Goal: Use online tool/utility: Utilize a website feature to perform a specific function

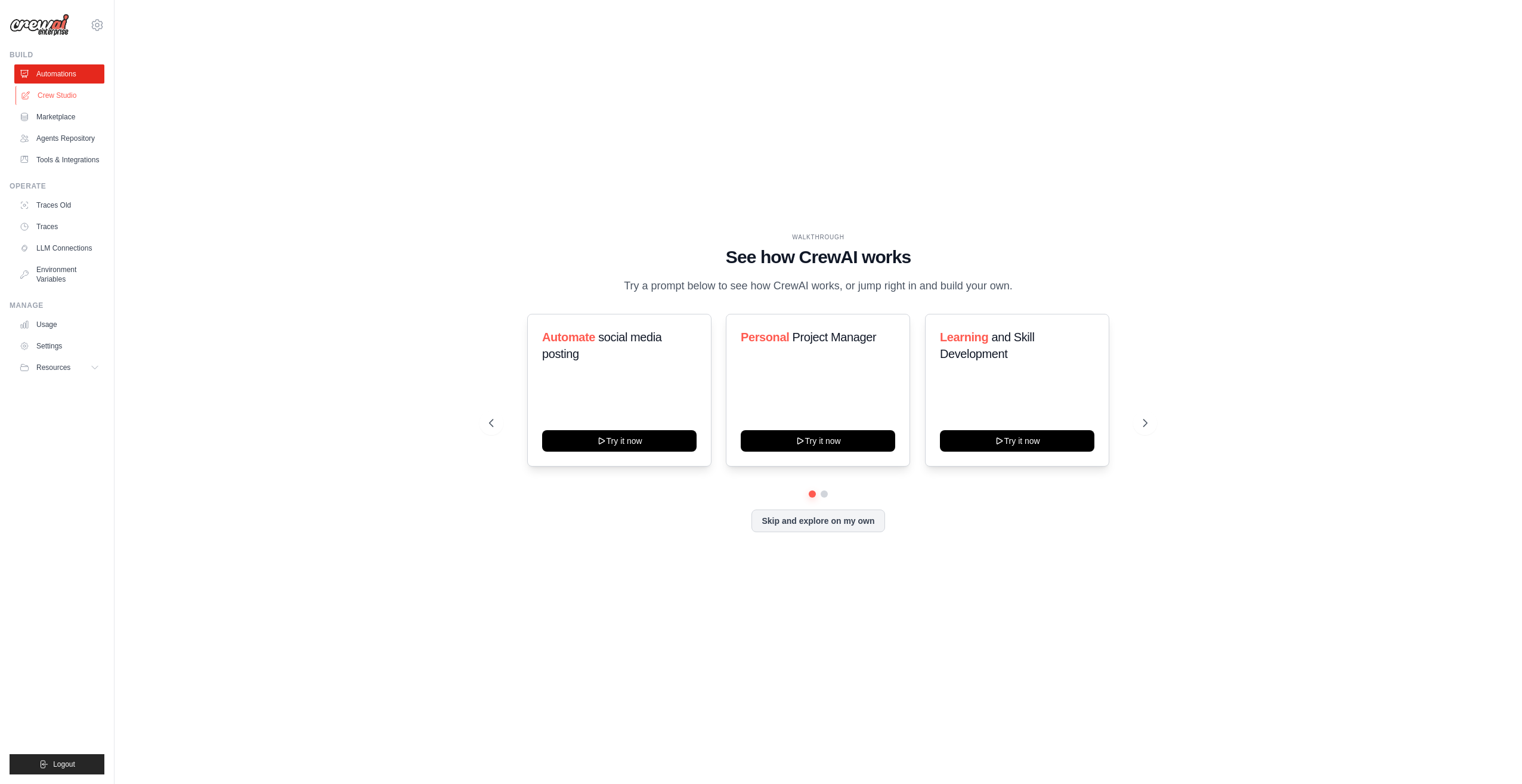
click at [91, 99] on link "Crew Studio" at bounding box center [60, 95] width 90 height 19
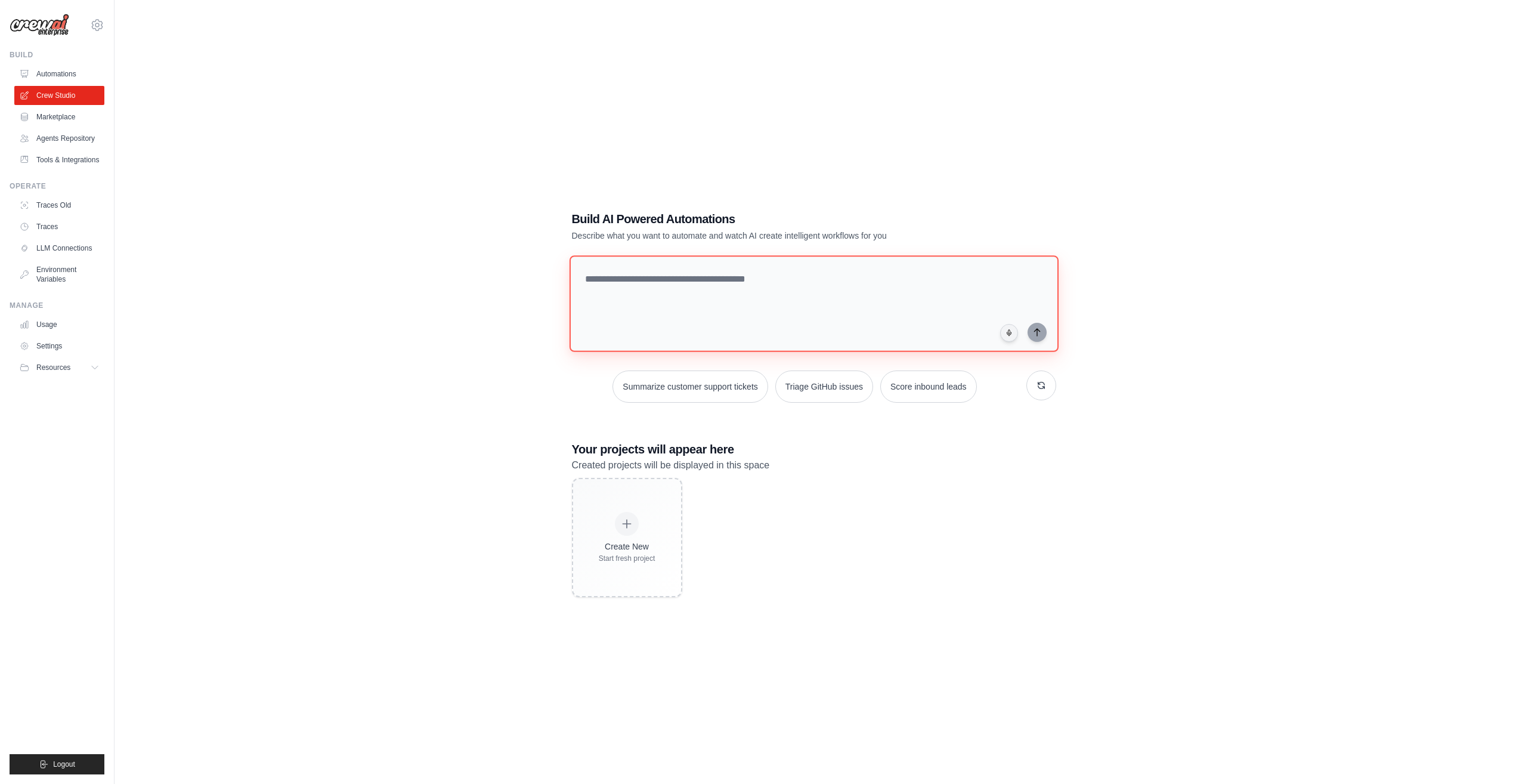
click at [746, 321] on textarea at bounding box center [813, 303] width 489 height 97
click at [442, 274] on div "Build AI Powered Automations Describe what you want to automate and watch AI cr…" at bounding box center [814, 403] width 1361 height 784
click at [75, 120] on link "Marketplace" at bounding box center [60, 117] width 90 height 19
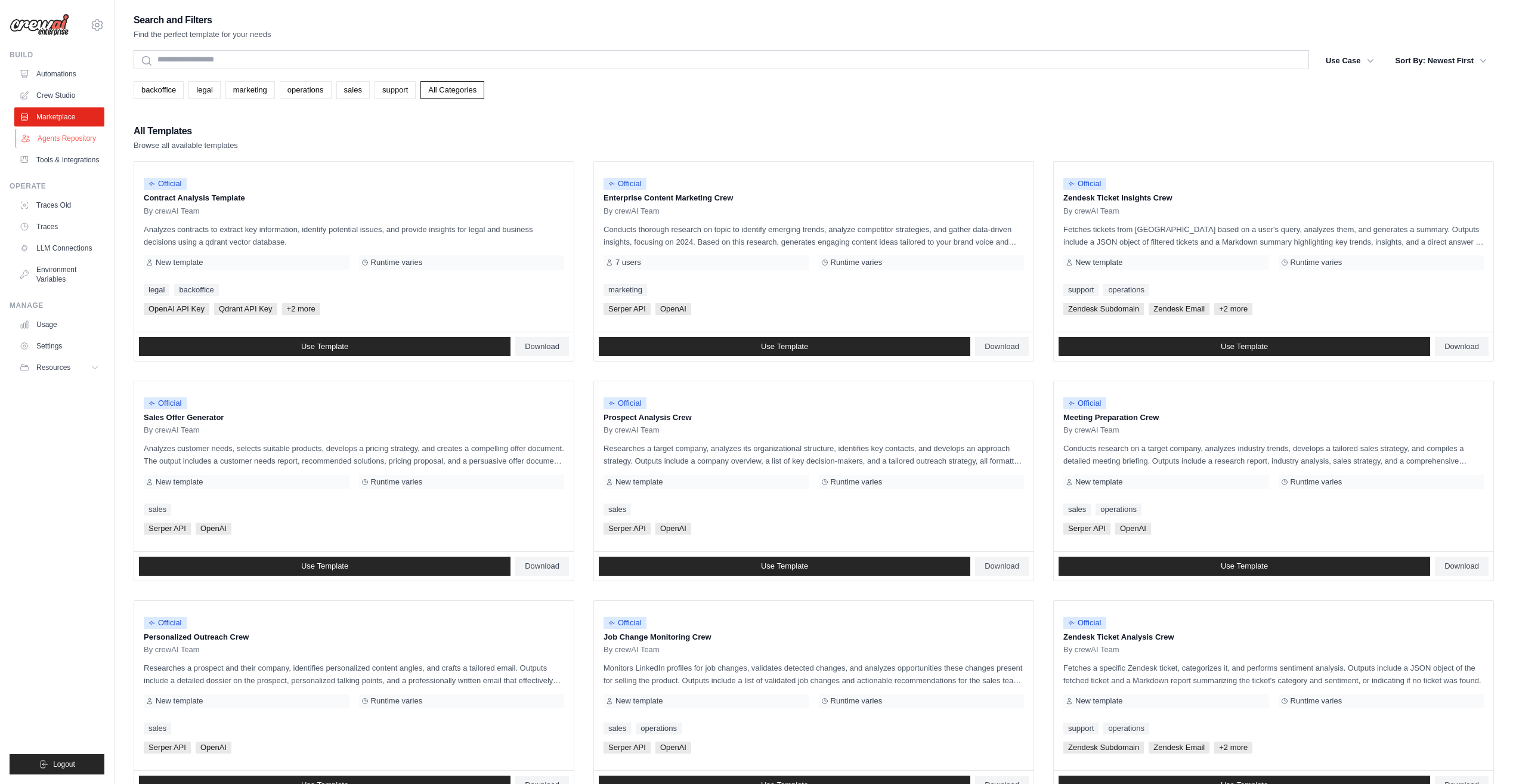
click at [75, 137] on link "Agents Repository" at bounding box center [60, 138] width 90 height 19
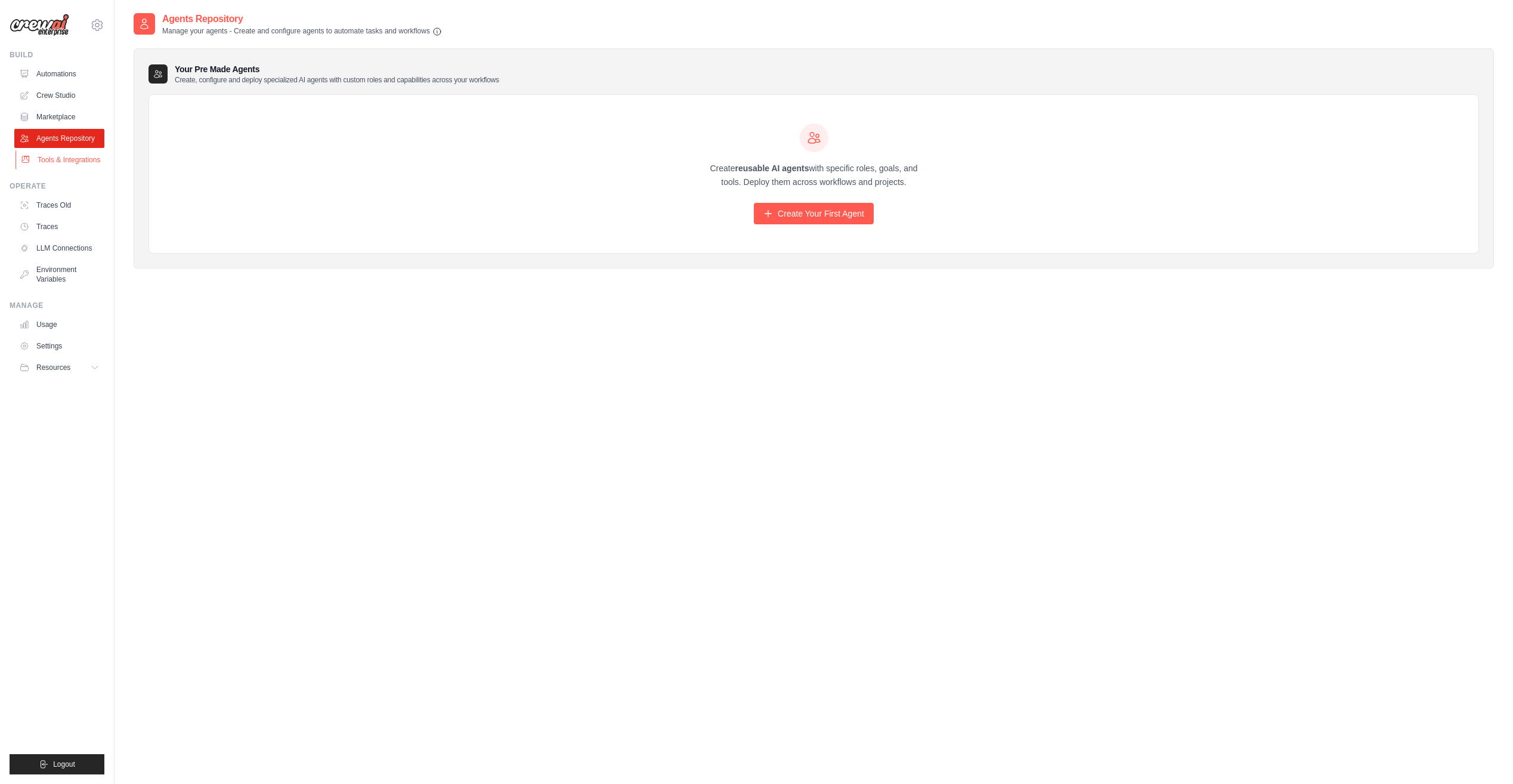
click at [64, 169] on link "Tools & Integrations" at bounding box center [60, 160] width 90 height 19
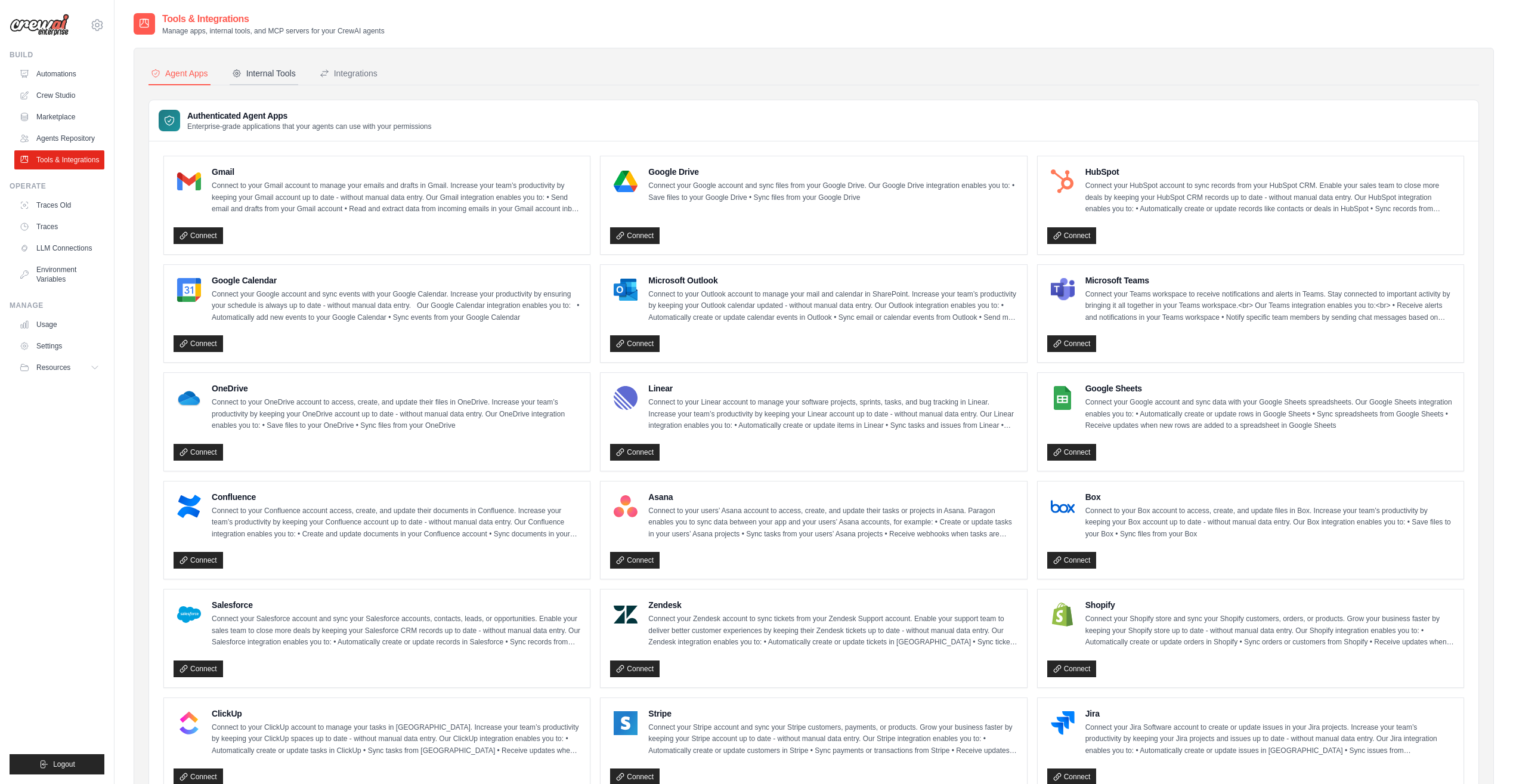
click at [254, 75] on div "Internal Tools" at bounding box center [264, 73] width 64 height 12
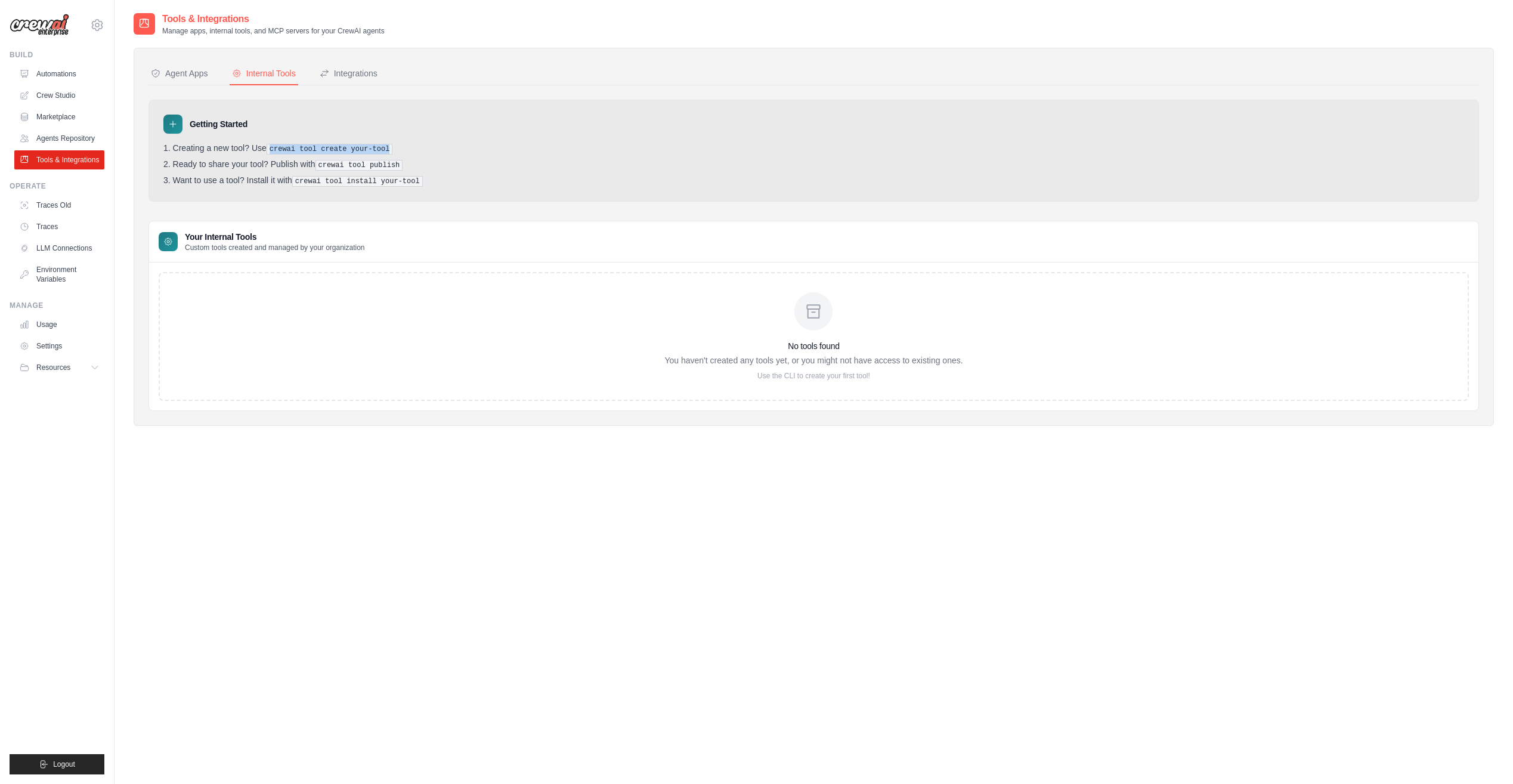
drag, startPoint x: 275, startPoint y: 146, endPoint x: 439, endPoint y: 147, distance: 164.0
click at [439, 147] on li "Creating a new tool? Use crewai tool create your-tool" at bounding box center [814, 148] width 1301 height 11
drag, startPoint x: 437, startPoint y: 182, endPoint x: 431, endPoint y: 85, distance: 97.2
click at [431, 85] on div "Agent Apps Internal Tools Integrations Authenticated Agent Apps Enterprise-grad…" at bounding box center [814, 237] width 1331 height 348
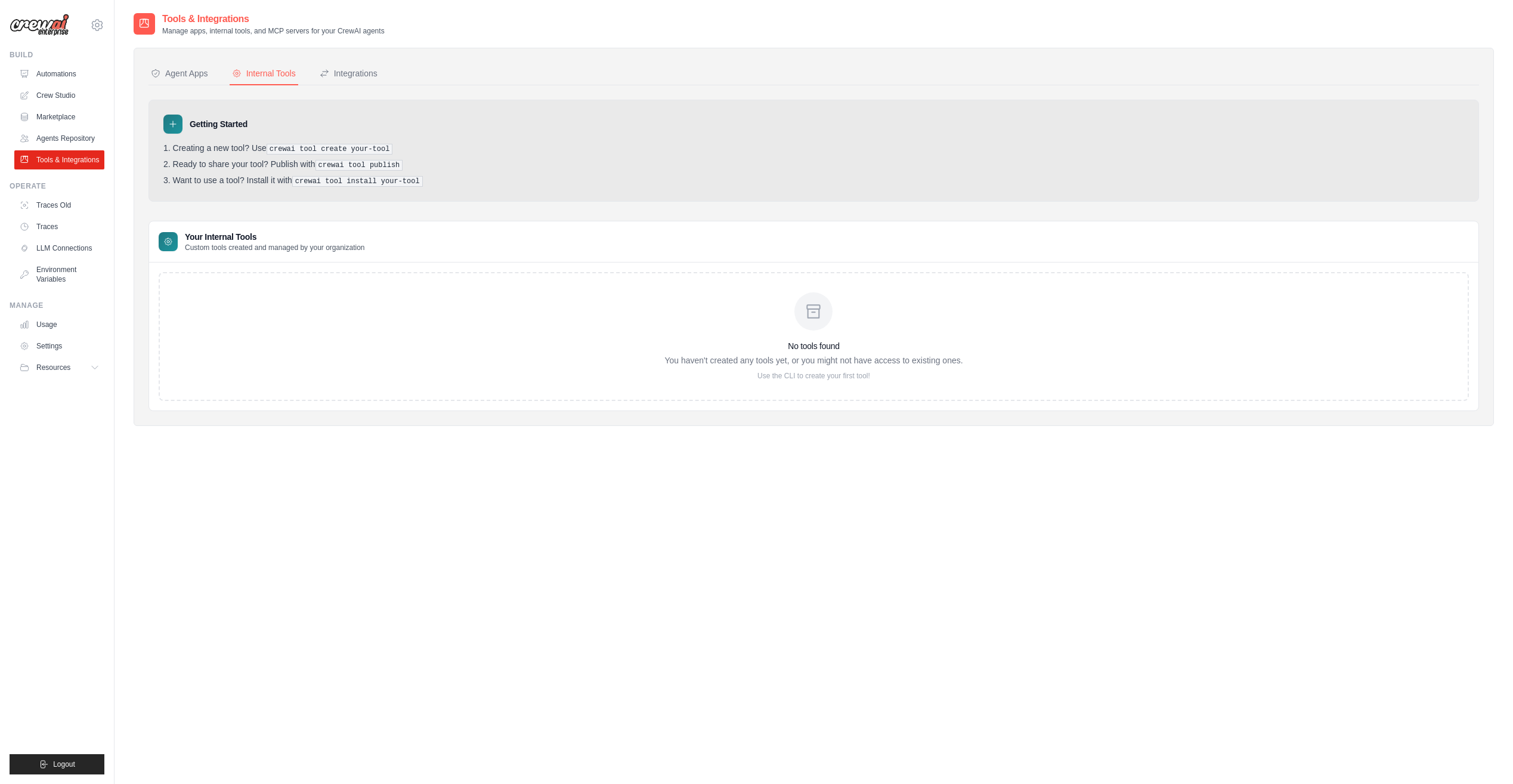
click at [431, 85] on nav "Agent Apps Internal Tools Integrations" at bounding box center [814, 74] width 1331 height 23
drag, startPoint x: 427, startPoint y: 97, endPoint x: 458, endPoint y: 176, distance: 84.9
click at [458, 176] on div "Agent Apps Internal Tools Integrations Authenticated Agent Apps Enterprise-grad…" at bounding box center [814, 237] width 1331 height 348
click at [458, 176] on li "Want to use a tool? Install it with crewai tool install your-tool" at bounding box center [814, 180] width 1301 height 11
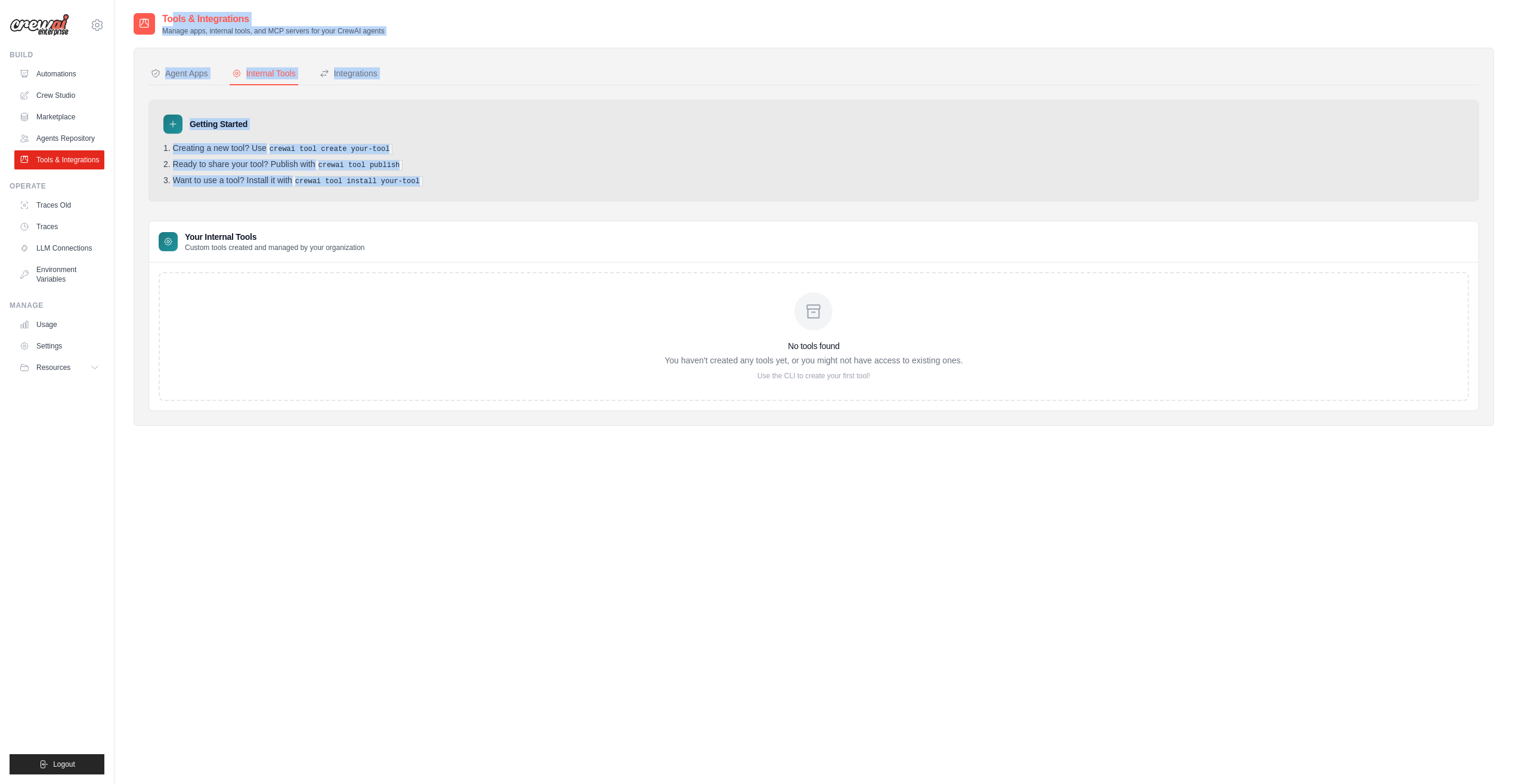
drag, startPoint x: 455, startPoint y: 181, endPoint x: 132, endPoint y: 23, distance: 359.6
click at [132, 23] on div "Tools & Integrations Manage apps, internal tools, and MCP servers for your Crew…" at bounding box center [814, 403] width 1399 height 784
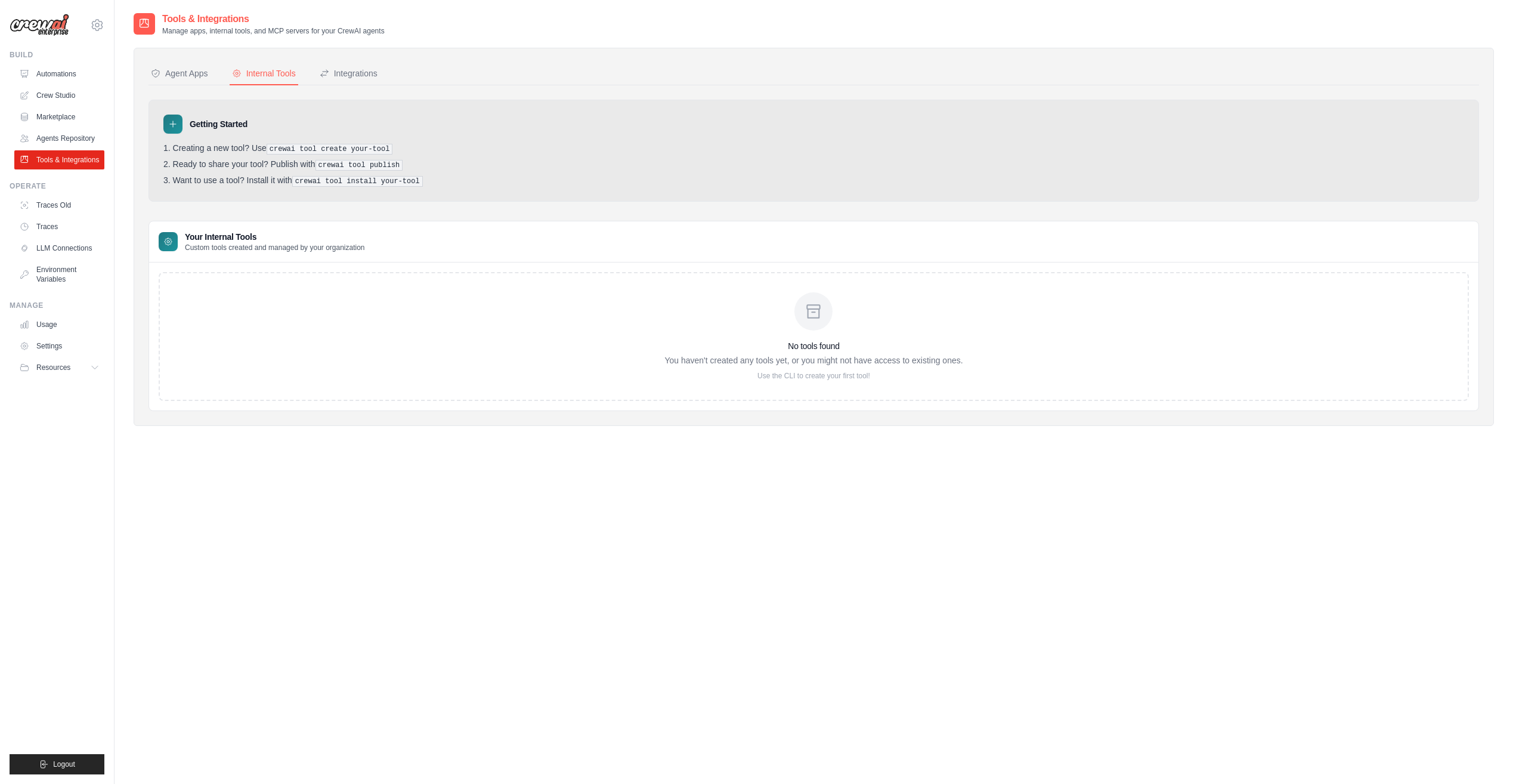
click at [132, 20] on div "Tools & Integrations Manage apps, internal tools, and MCP servers for your Crew…" at bounding box center [814, 403] width 1399 height 784
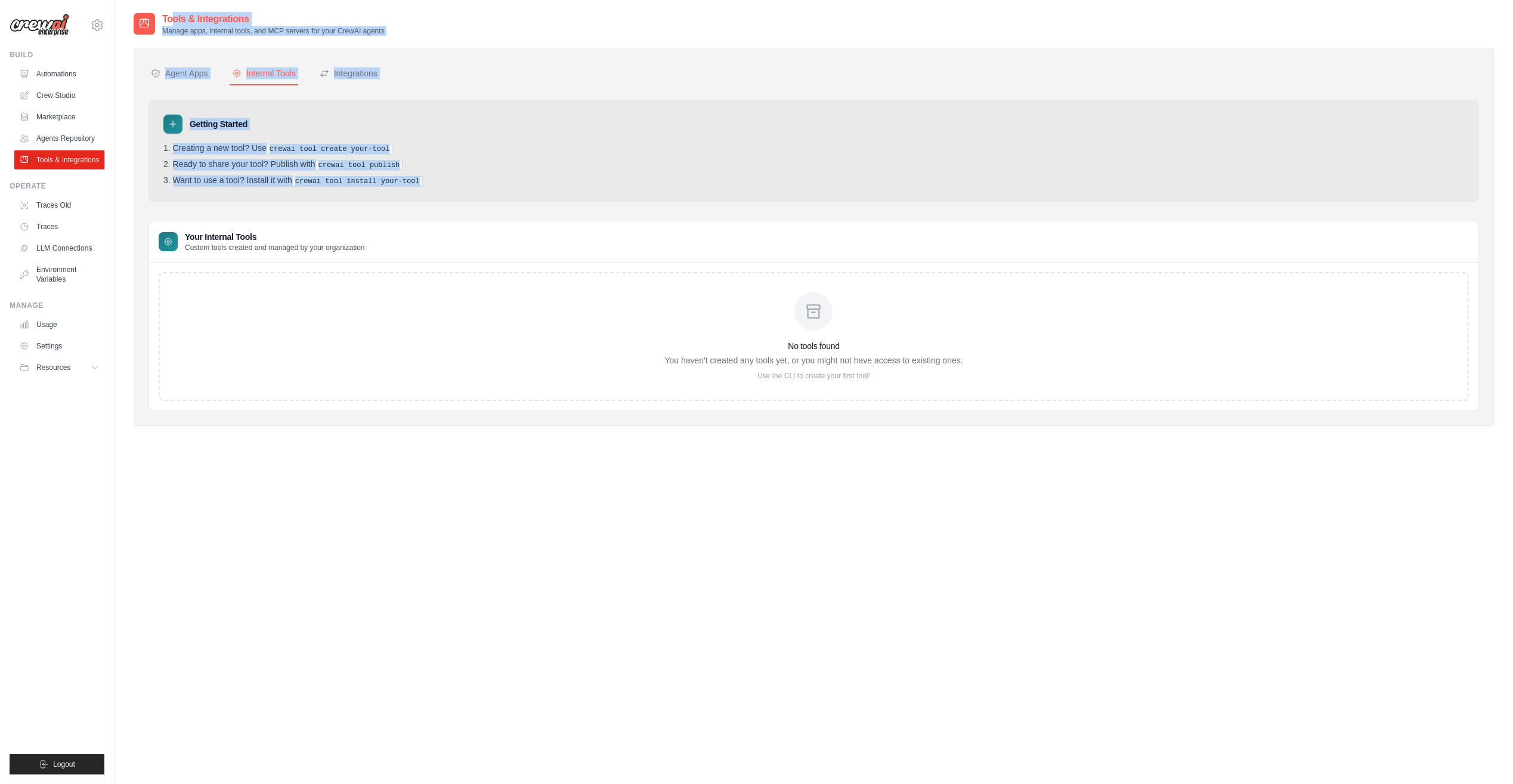
drag, startPoint x: 125, startPoint y: 14, endPoint x: 439, endPoint y: 184, distance: 357.1
click at [439, 184] on div "Tools & Integrations Manage apps, internal tools, and MCP servers for your Crew…" at bounding box center [814, 403] width 1399 height 784
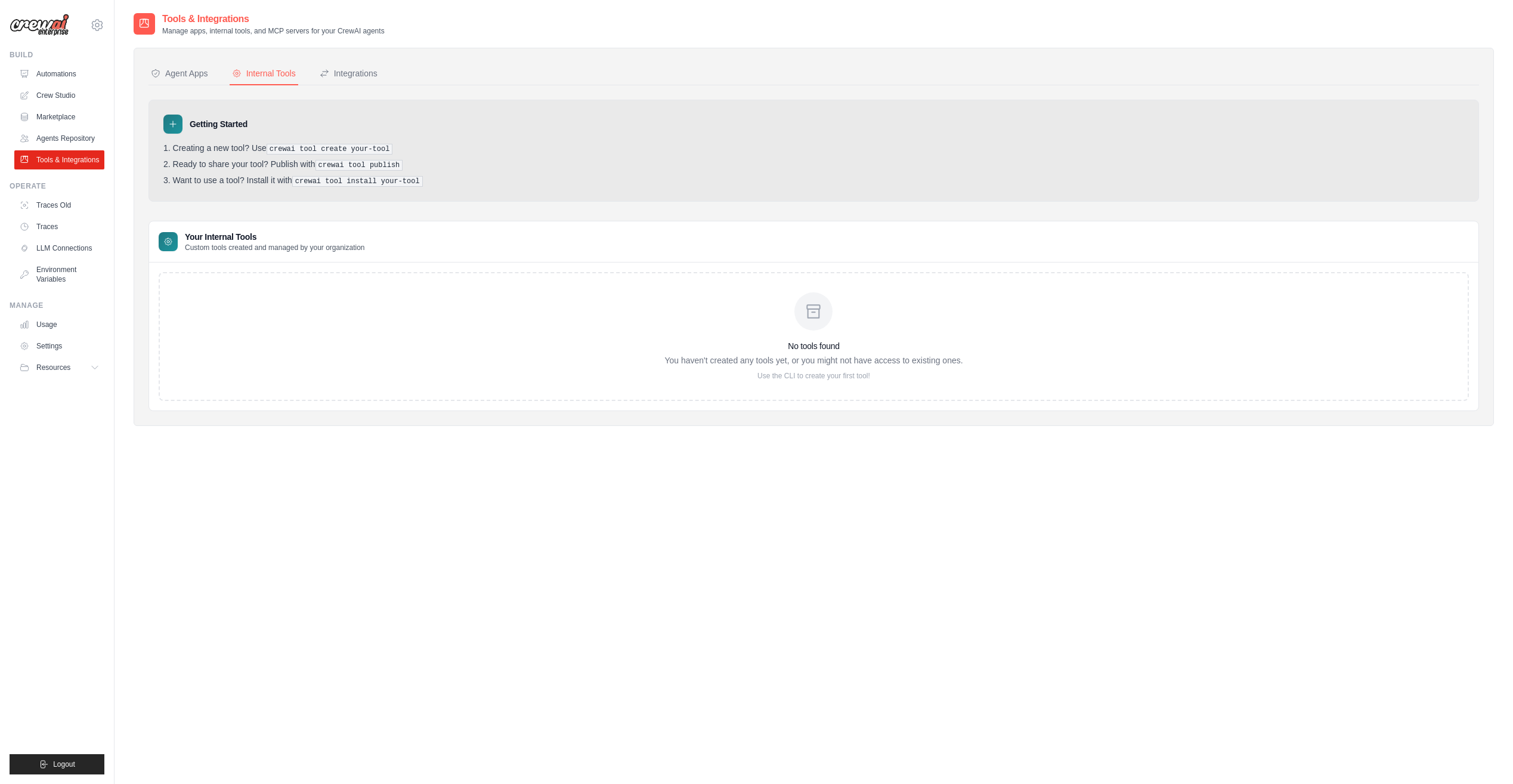
drag, startPoint x: 439, startPoint y: 184, endPoint x: 448, endPoint y: 188, distance: 9.8
click at [448, 187] on div "Getting Started Creating a new tool? Use crewai tool create your-tool Ready to …" at bounding box center [814, 150] width 1331 height 102
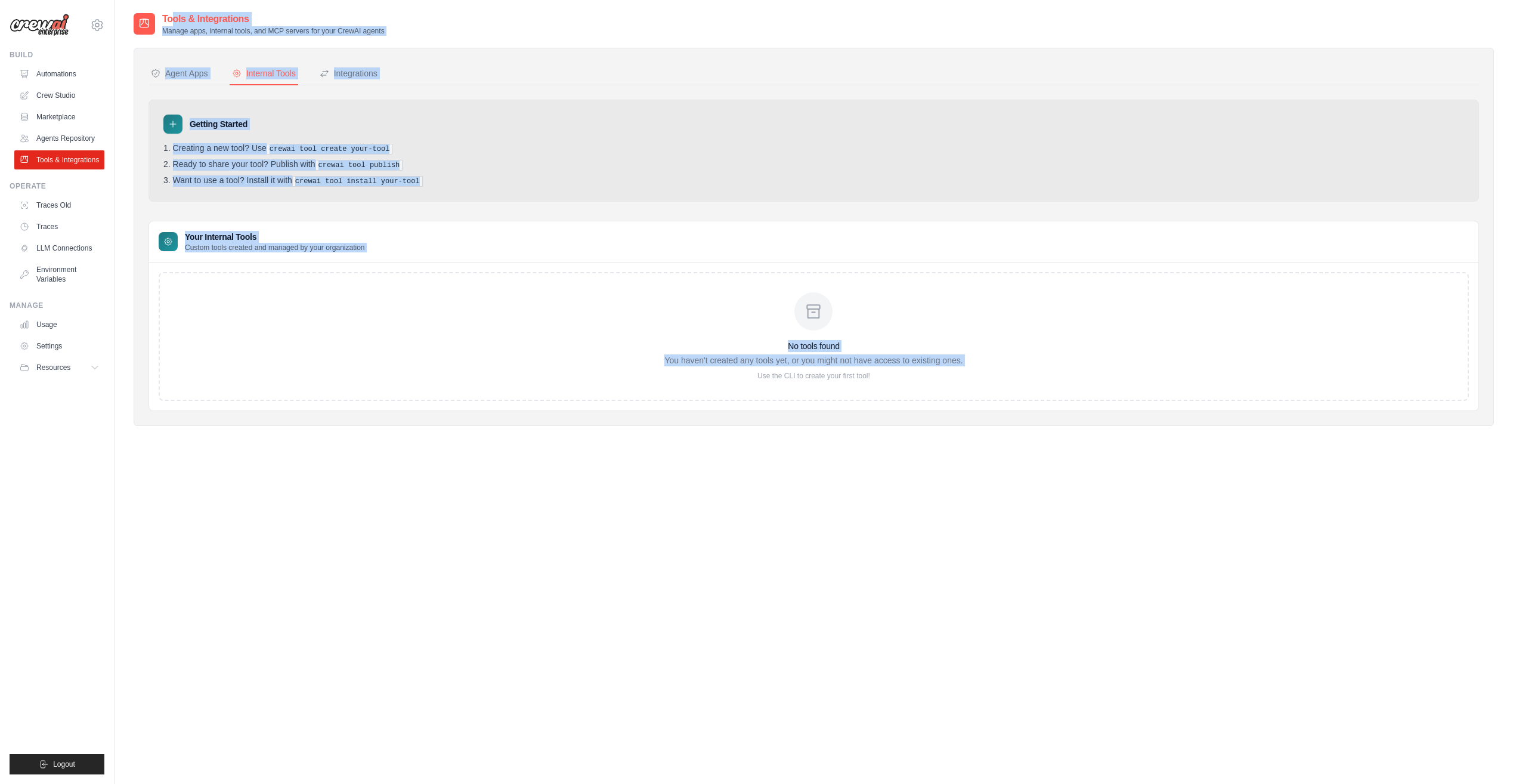
drag, startPoint x: 505, startPoint y: 429, endPoint x: 128, endPoint y: 14, distance: 560.7
click at [128, 14] on div "Tools & Integrations Manage apps, internal tools, and MCP servers for your Crew…" at bounding box center [814, 403] width 1399 height 784
drag, startPoint x: 128, startPoint y: 14, endPoint x: 420, endPoint y: 119, distance: 310.3
click at [423, 121] on div "Getting Started" at bounding box center [814, 124] width 1301 height 19
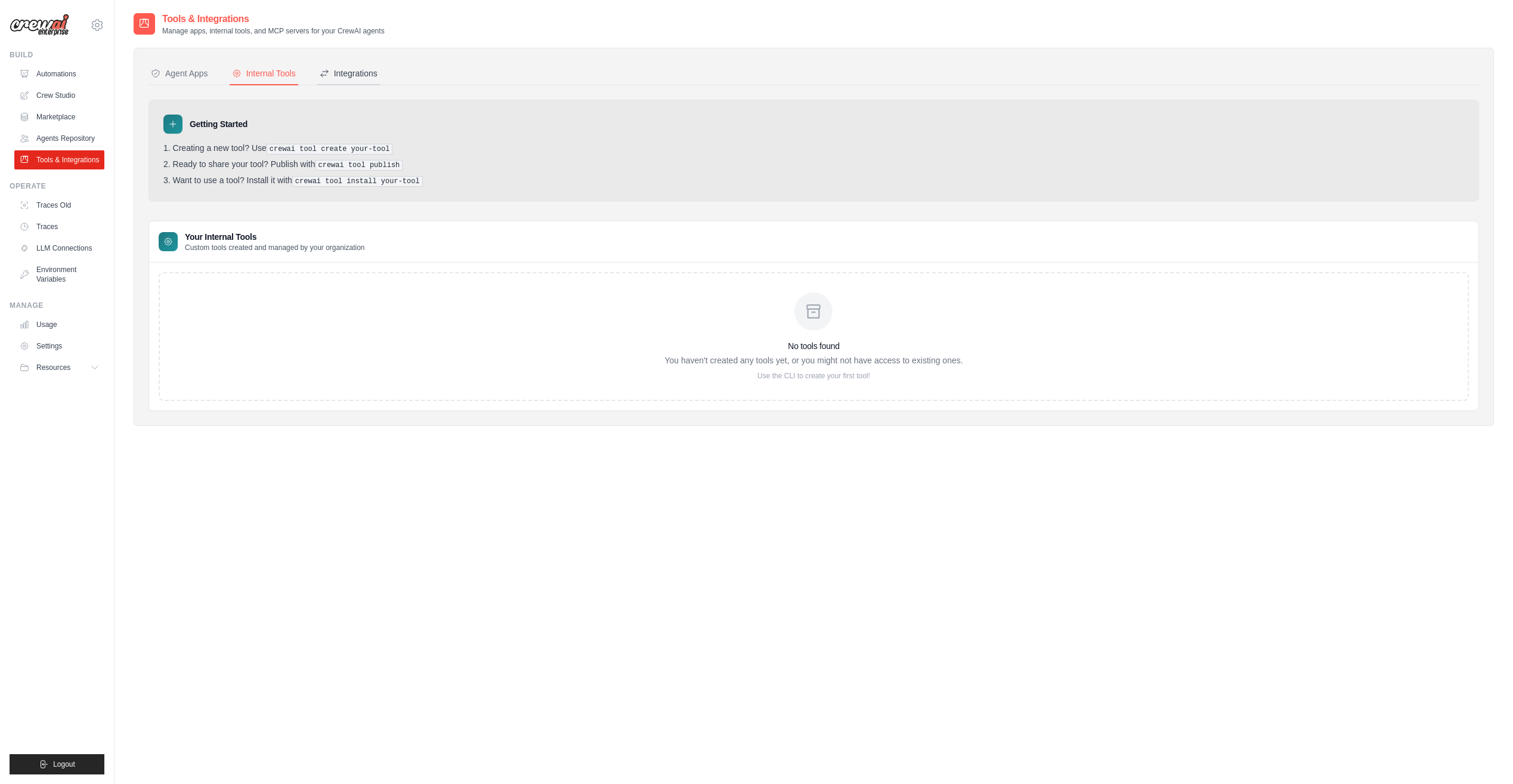
click at [349, 69] on div "Integrations" at bounding box center [348, 73] width 58 height 12
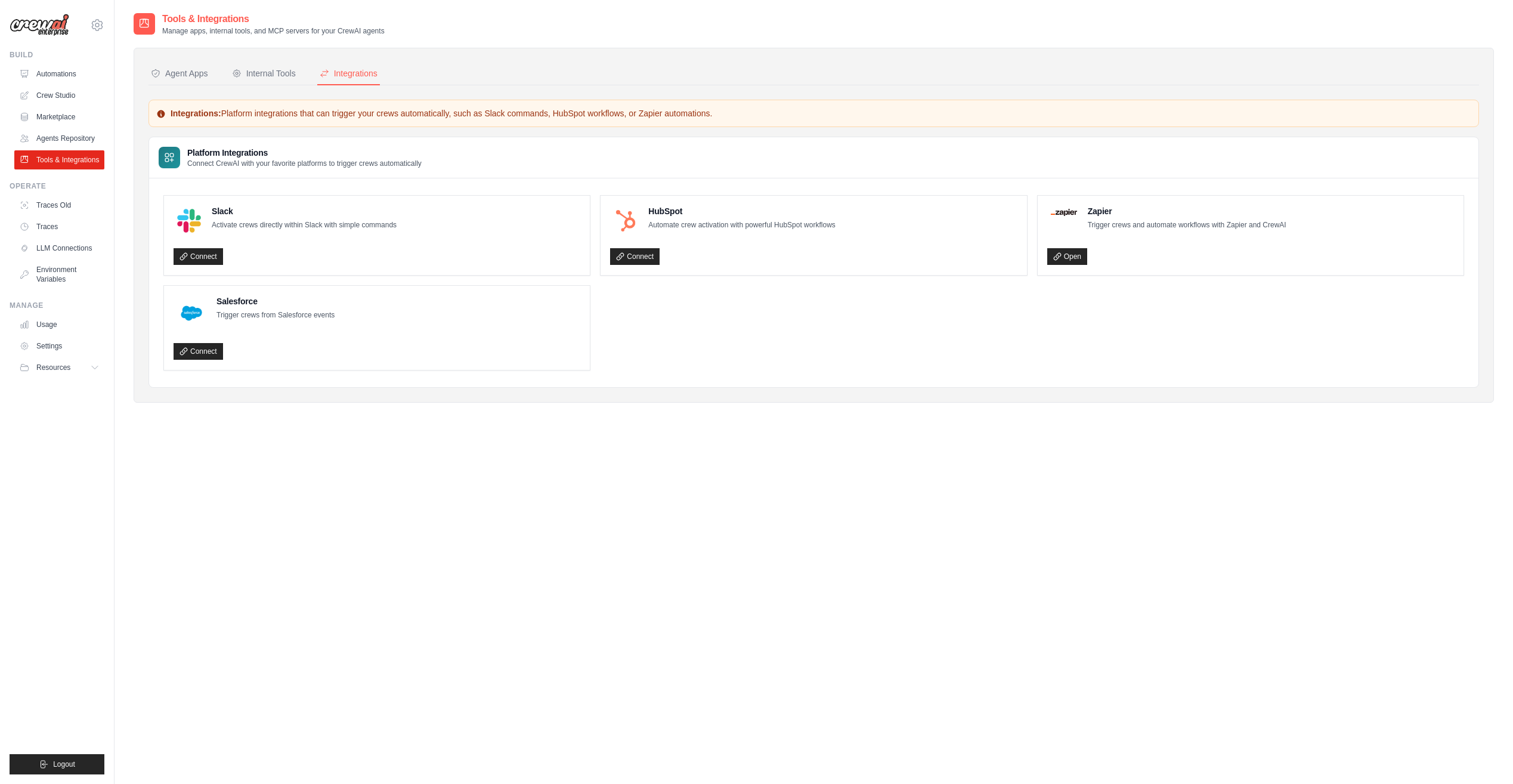
drag, startPoint x: 372, startPoint y: 423, endPoint x: 137, endPoint y: 7, distance: 477.8
click at [137, 7] on main "Tools & Integrations Manage apps, internal tools, and MCP servers for your Crew…" at bounding box center [814, 403] width 1399 height 807
click at [388, 409] on div "Tools & Integrations Manage apps, internal tools, and MCP servers for your Crew…" at bounding box center [814, 217] width 1361 height 410
click at [63, 316] on link "Usage" at bounding box center [60, 324] width 90 height 19
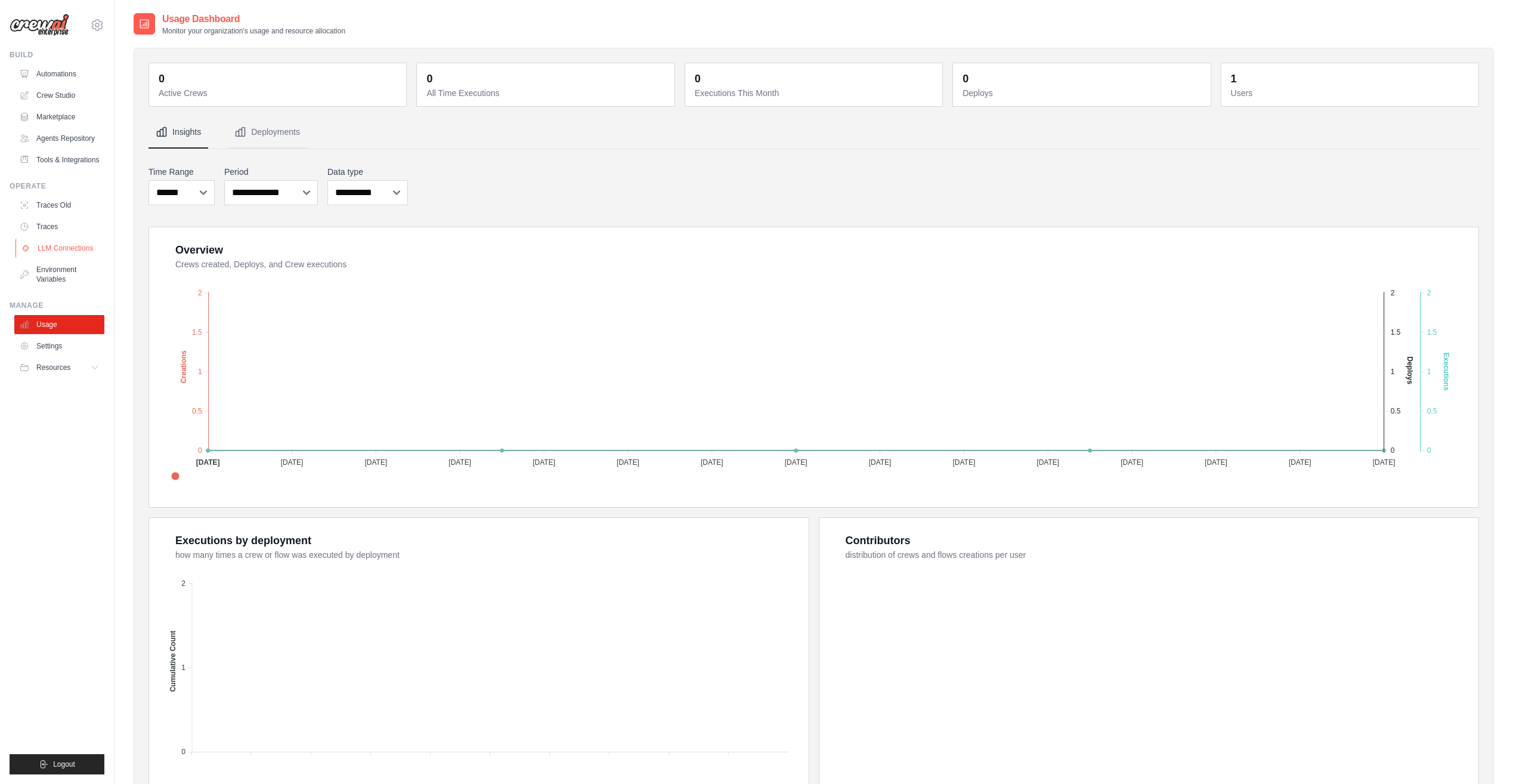
click at [74, 255] on link "LLM Connections" at bounding box center [60, 248] width 90 height 19
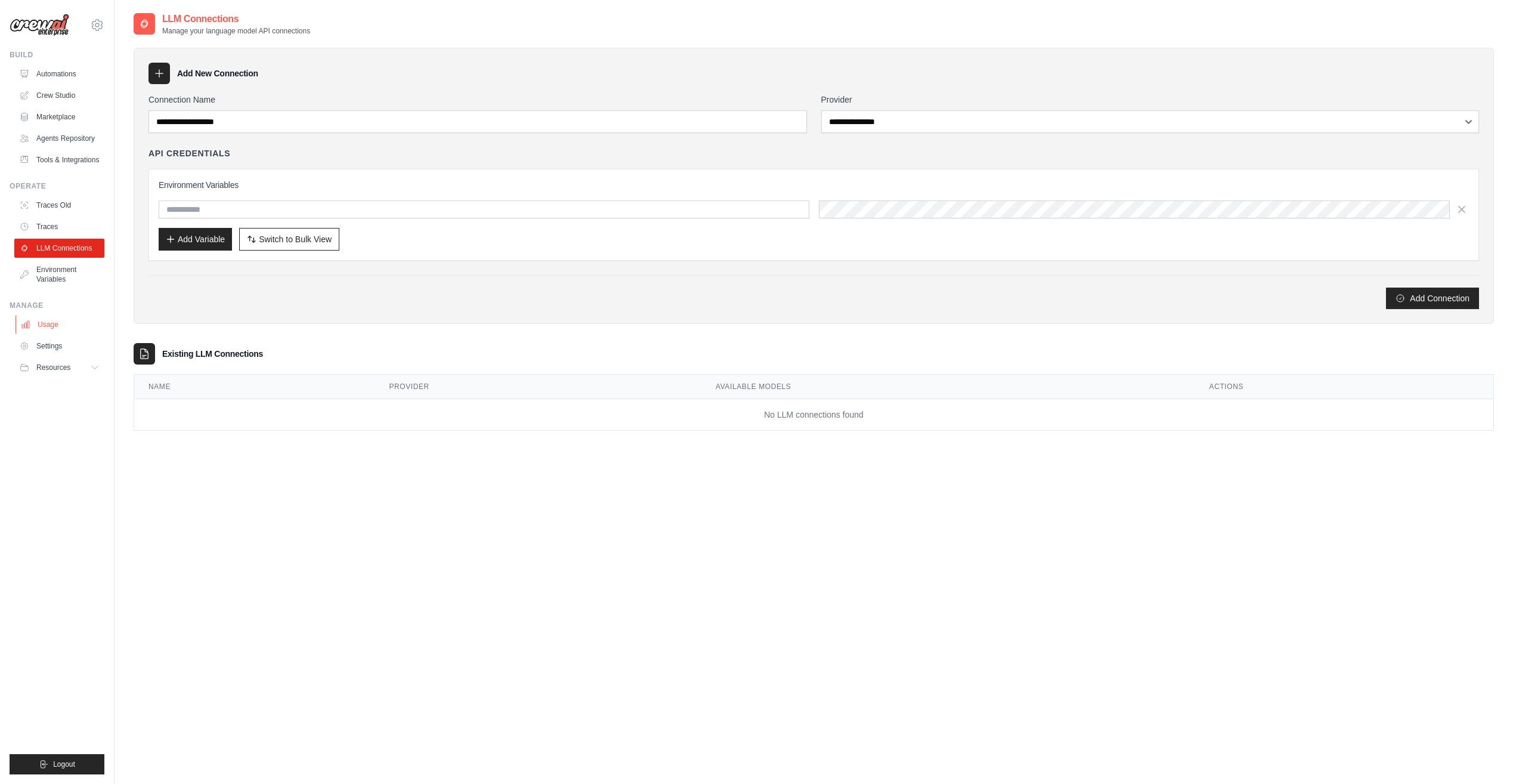
click at [63, 326] on link "Usage" at bounding box center [60, 324] width 90 height 19
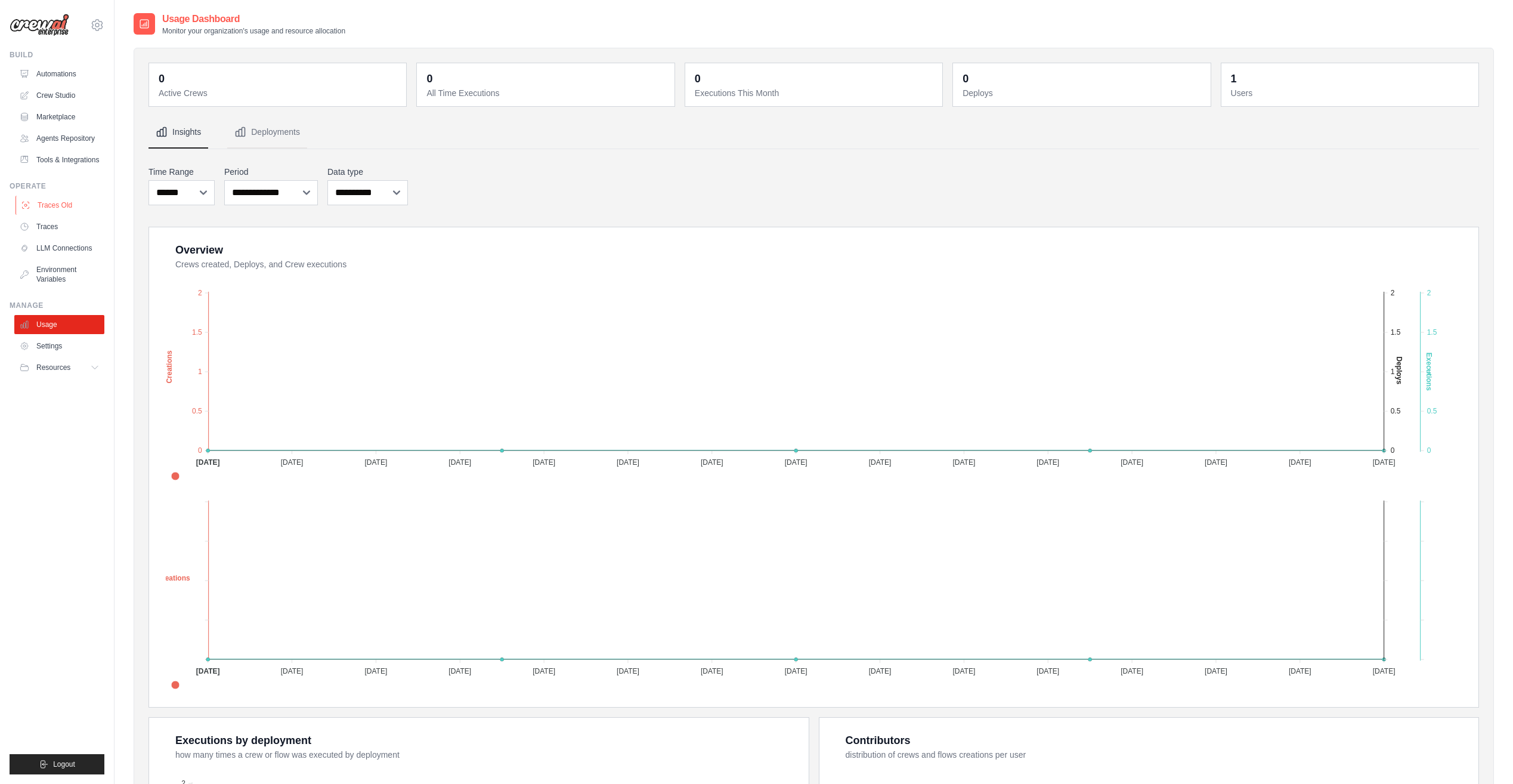
click at [64, 198] on link "Traces Old" at bounding box center [60, 205] width 90 height 19
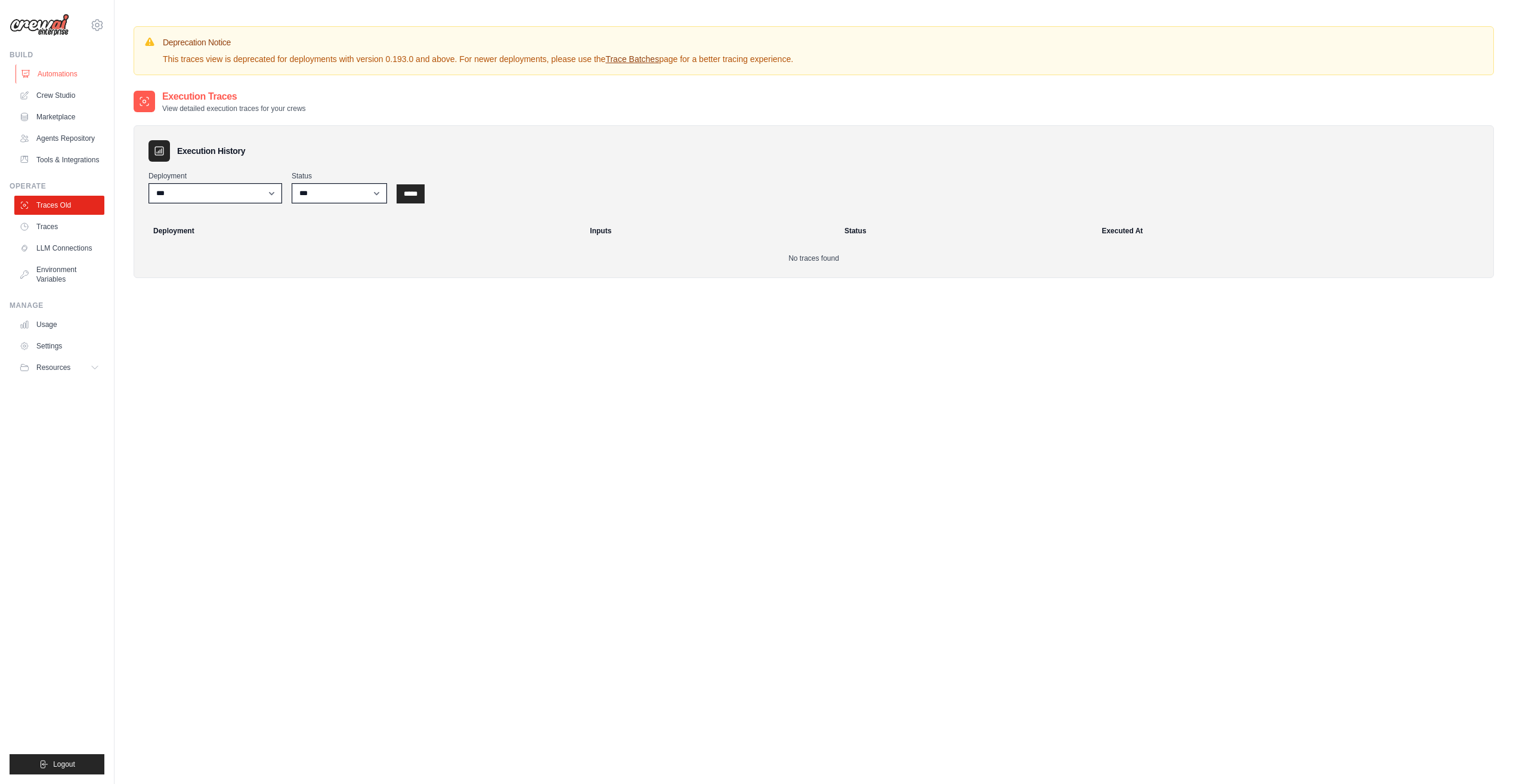
click at [80, 70] on link "Automations" at bounding box center [60, 73] width 90 height 19
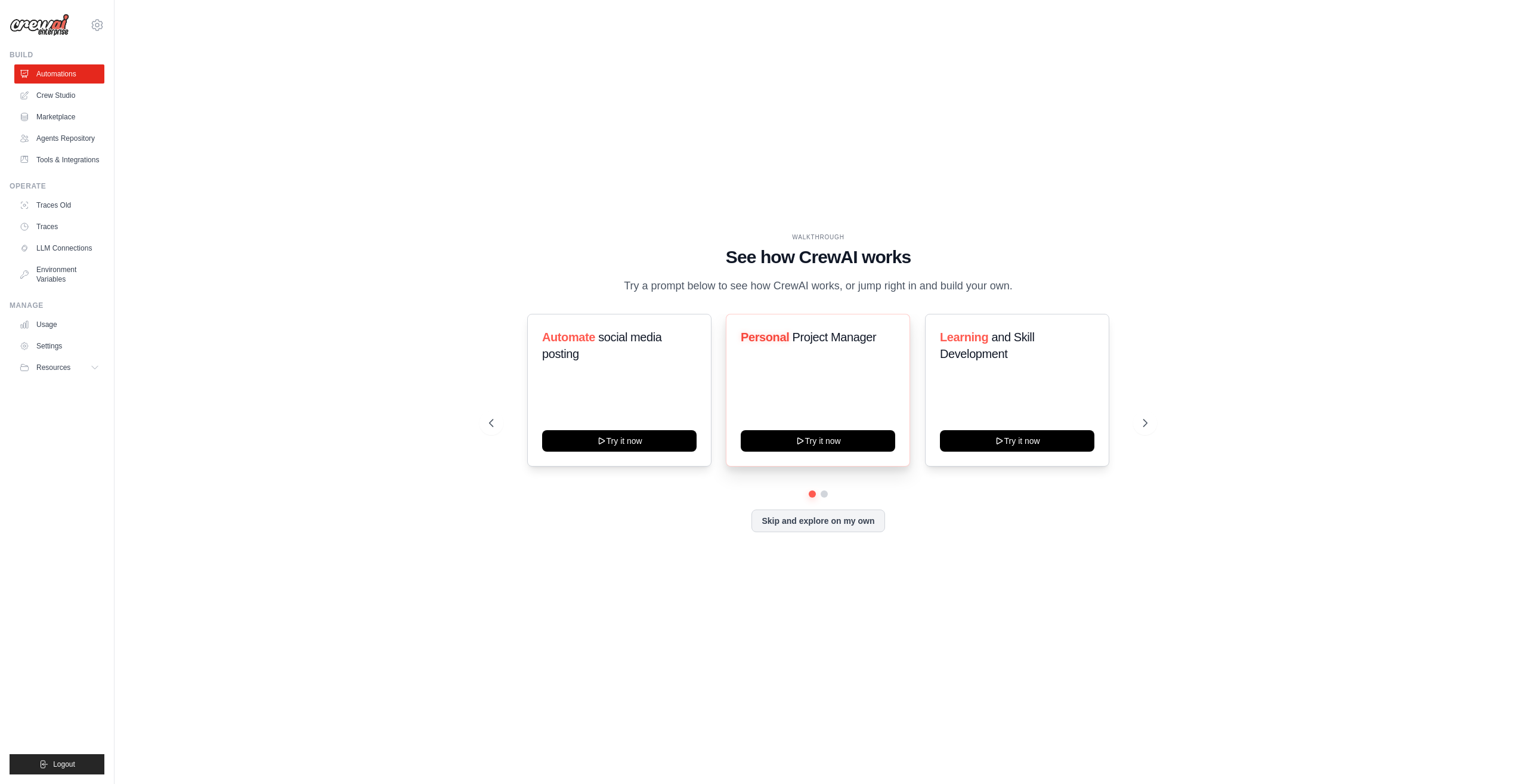
click at [817, 332] on span "Project Manager" at bounding box center [835, 337] width 84 height 13
click at [857, 447] on button "Try it now" at bounding box center [818, 439] width 154 height 21
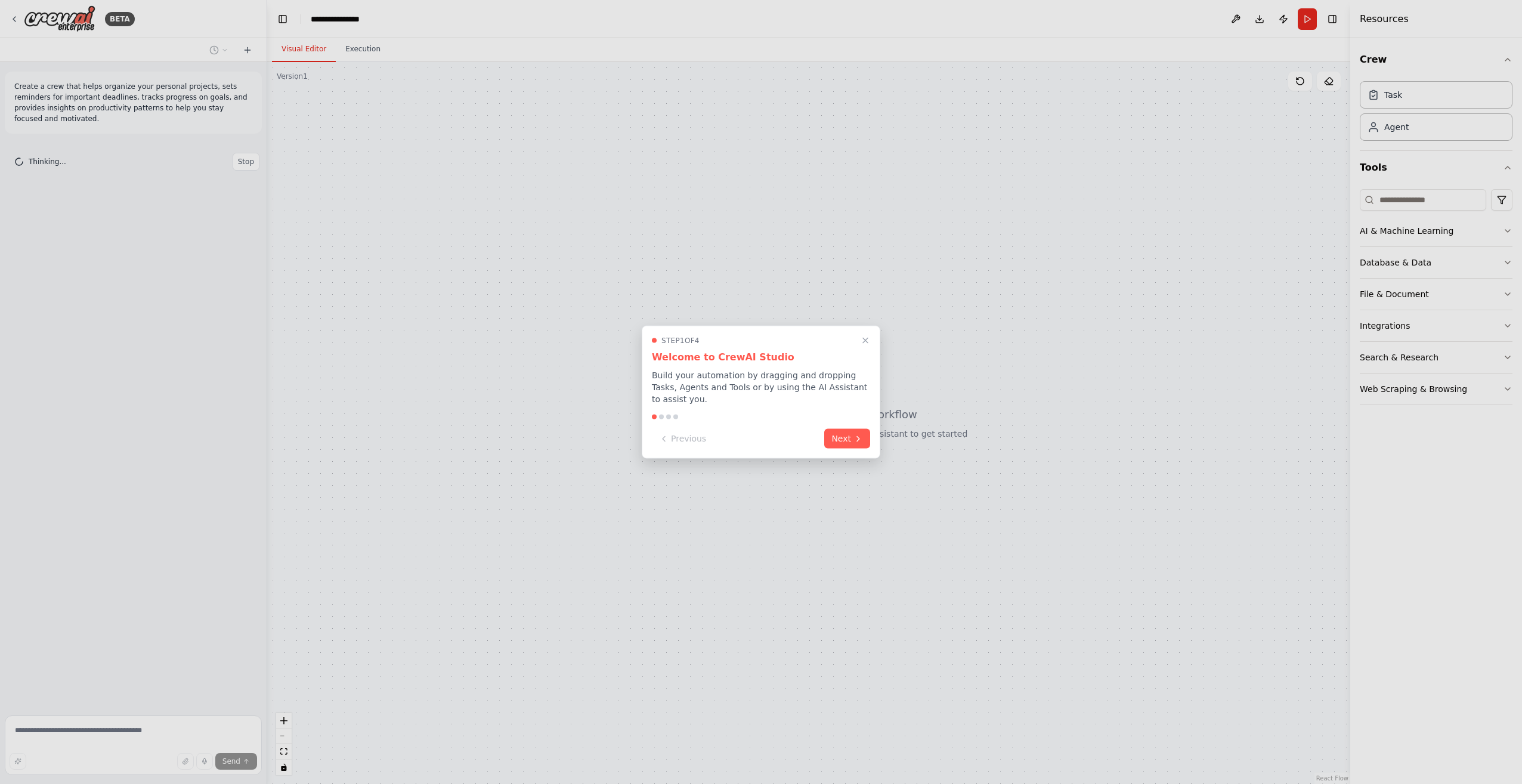
click at [852, 420] on div "Step 1 of 4 Welcome to CrewAI Studio Build your automation by dragging and drop…" at bounding box center [761, 392] width 239 height 133
click at [851, 427] on button "Next" at bounding box center [847, 437] width 46 height 19
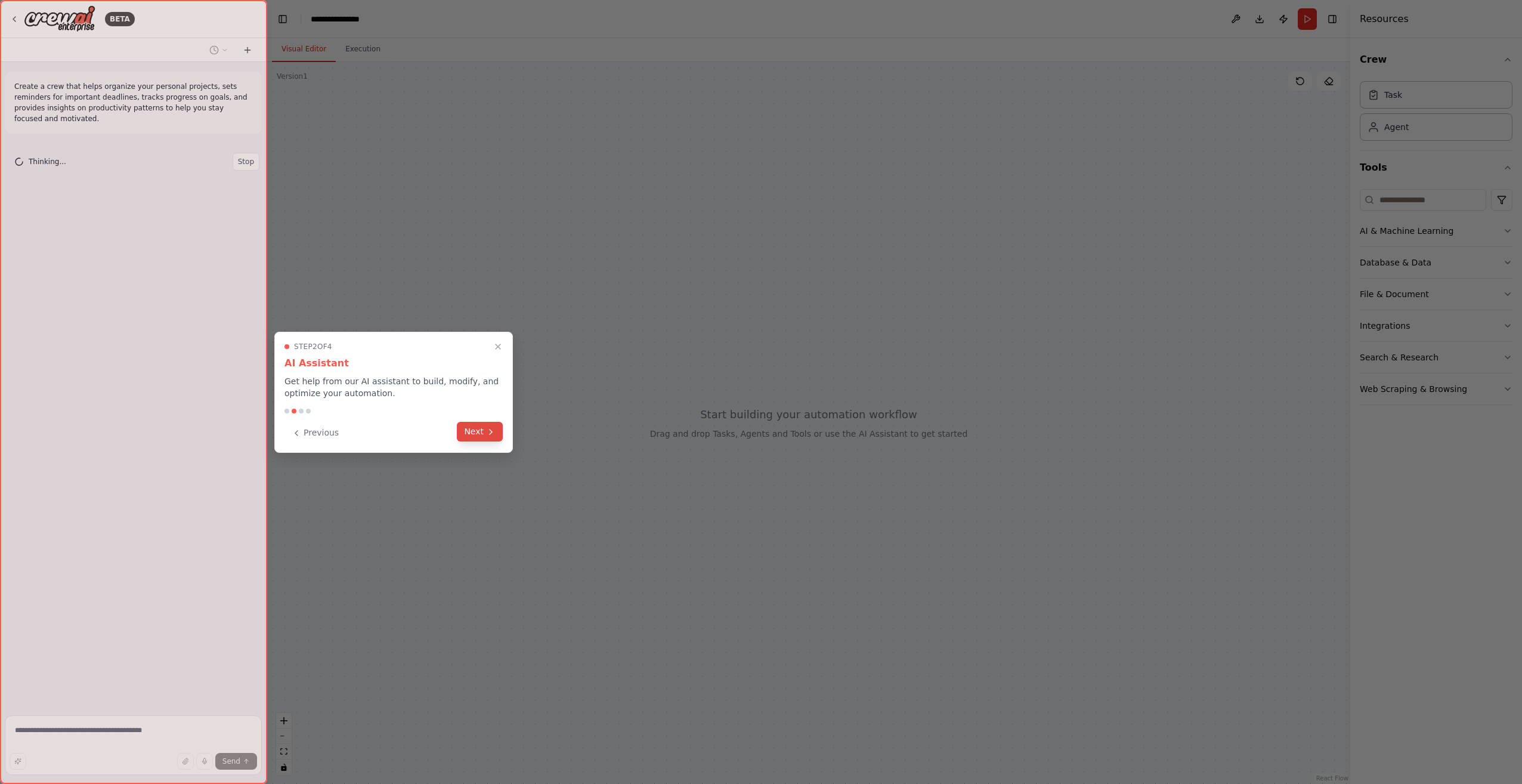
click at [482, 427] on button "Next" at bounding box center [480, 431] width 46 height 19
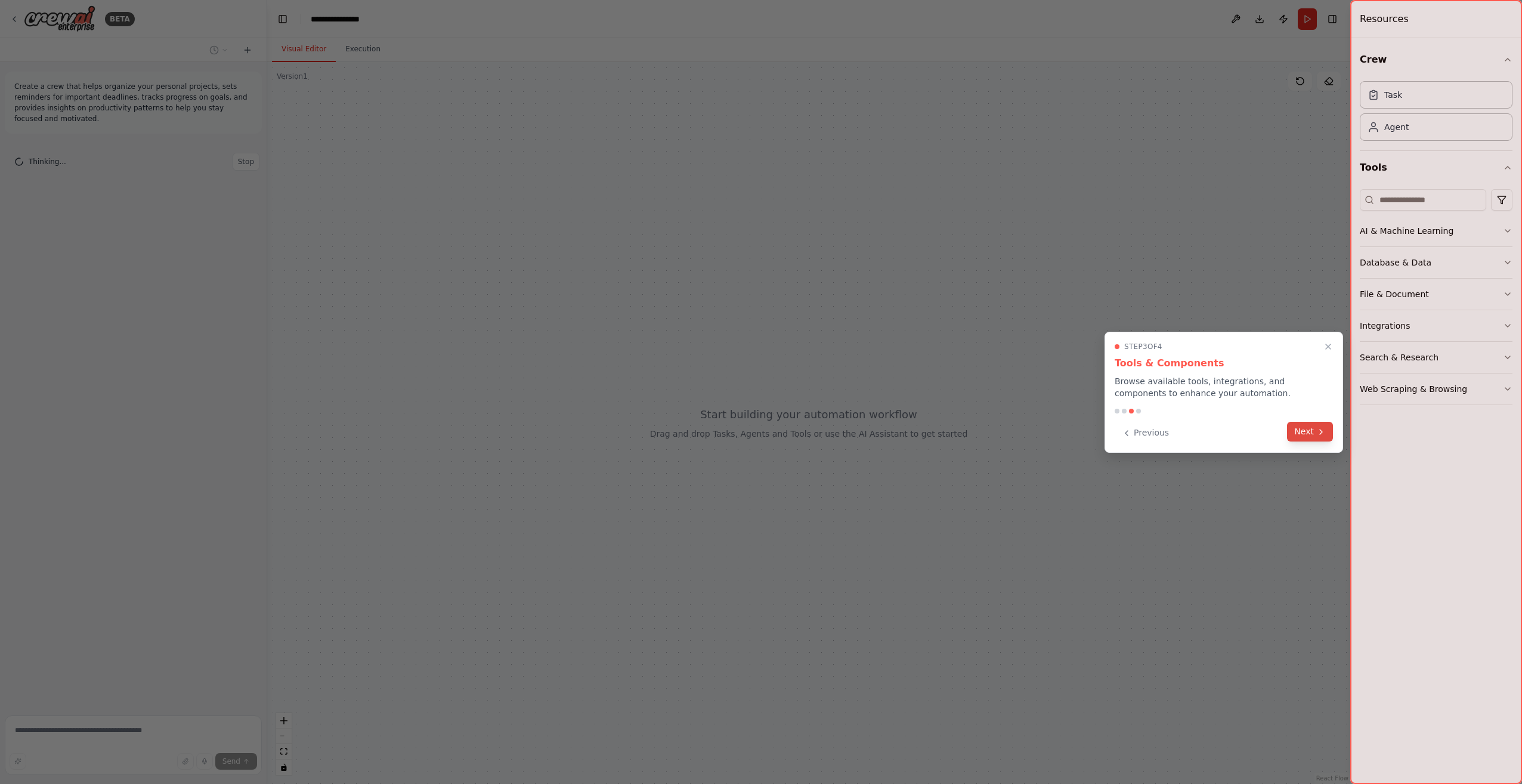
click at [1327, 430] on button "Next" at bounding box center [1310, 431] width 46 height 19
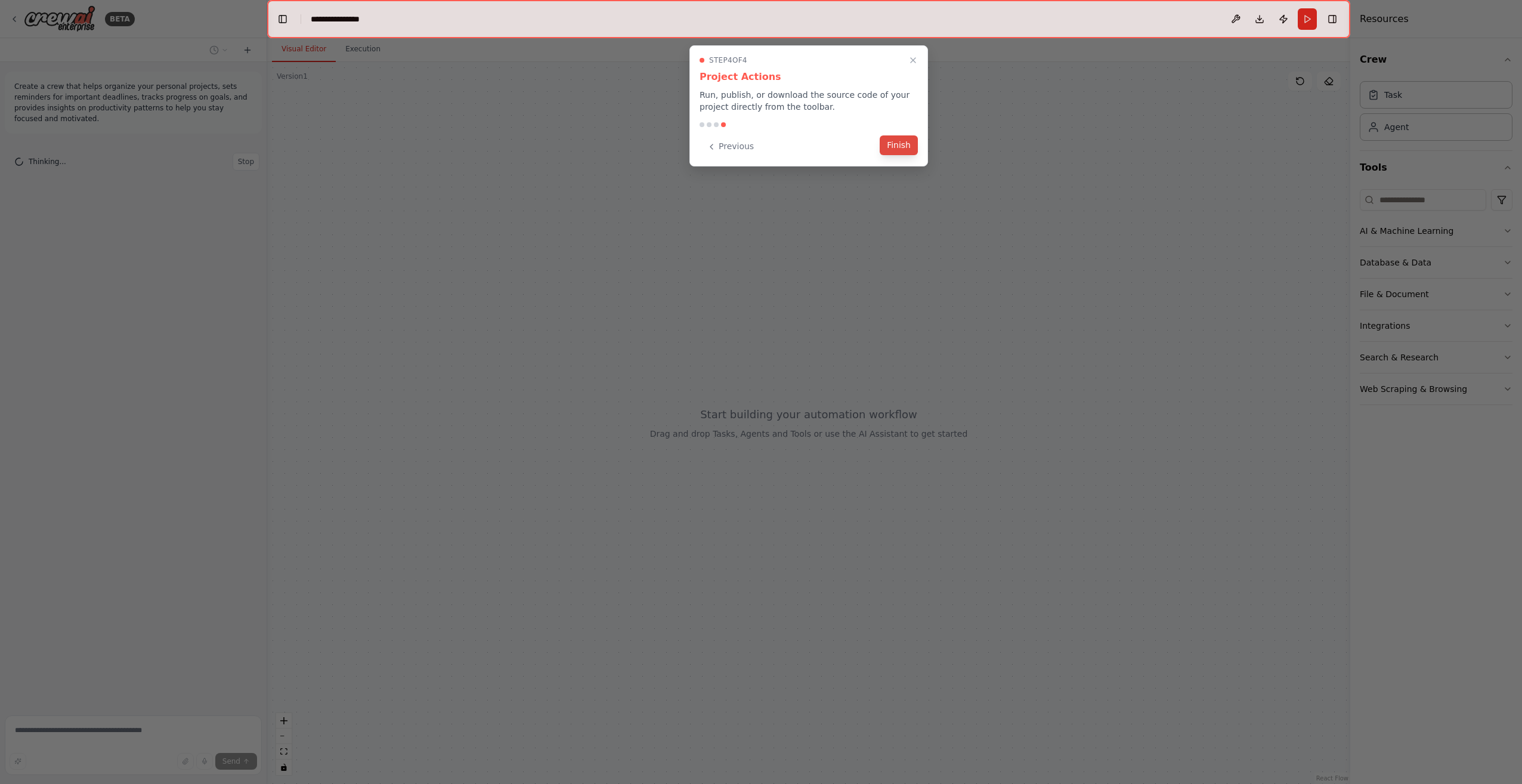
click at [896, 147] on button "Finish" at bounding box center [899, 145] width 38 height 19
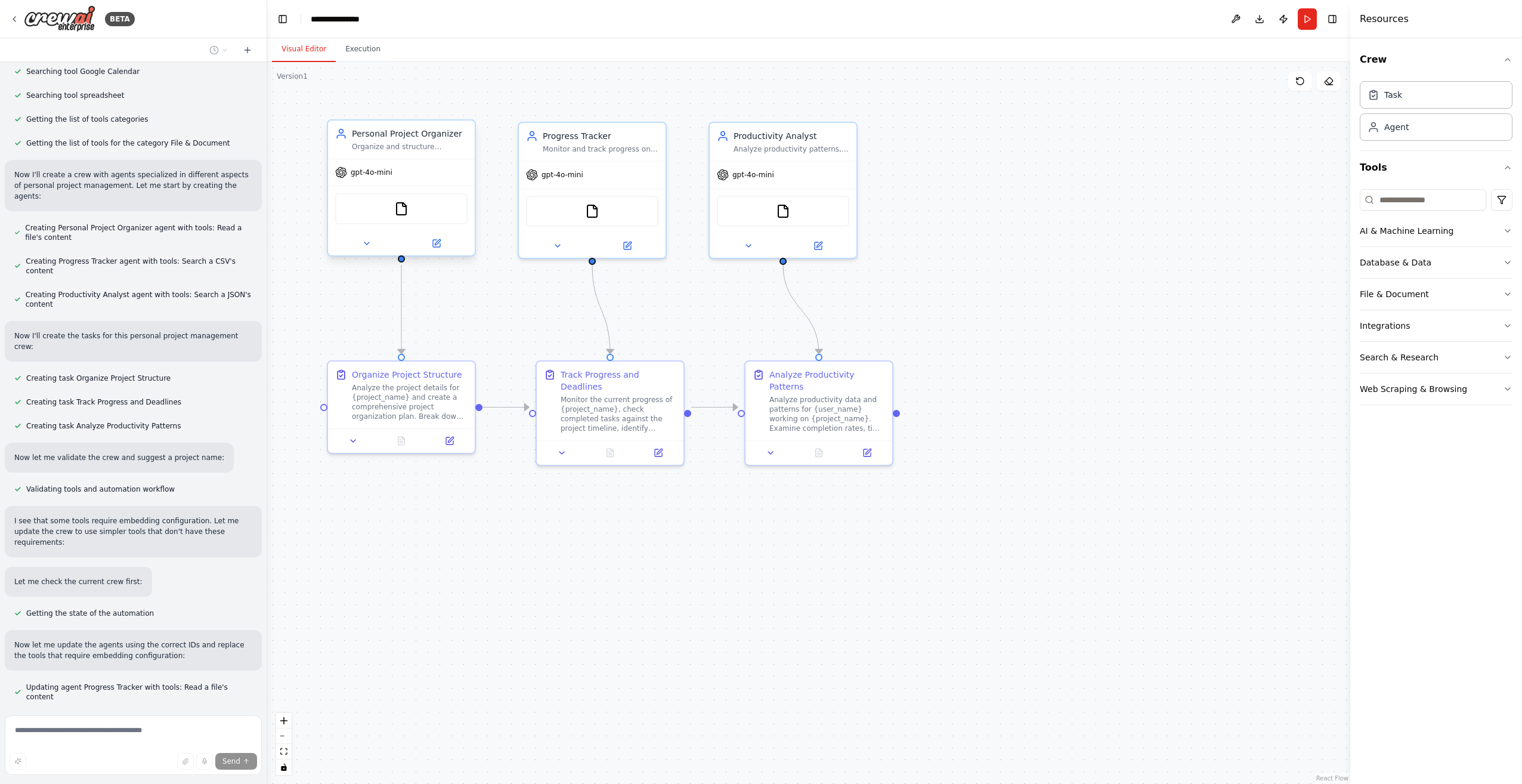
scroll to position [328, 0]
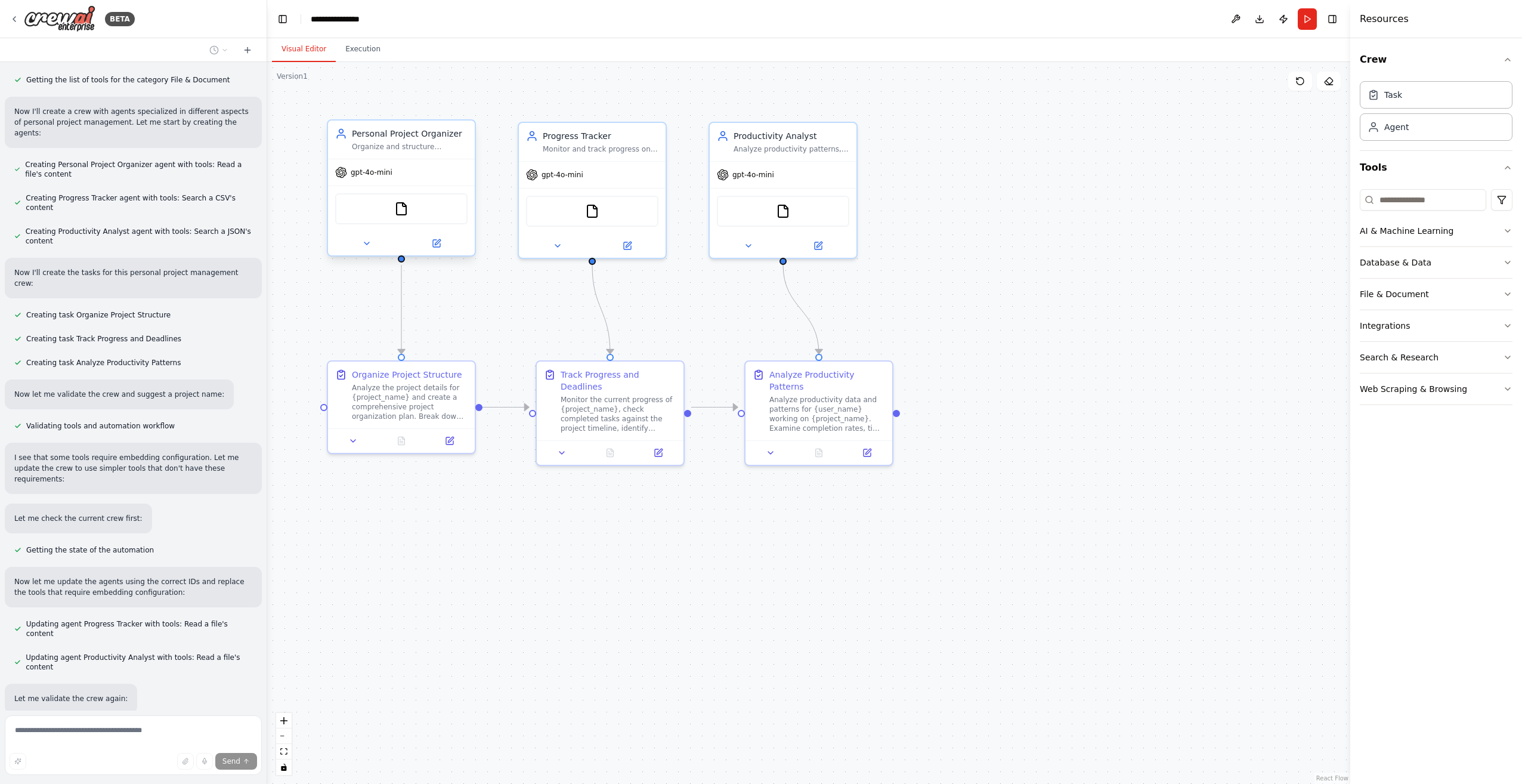
click at [435, 213] on div "FileReadTool" at bounding box center [401, 209] width 132 height 31
click at [1065, 236] on div ".deletable-edge-delete-btn { width: 20px; height: 20px; border: 0px solid #ffff…" at bounding box center [809, 423] width 1083 height 722
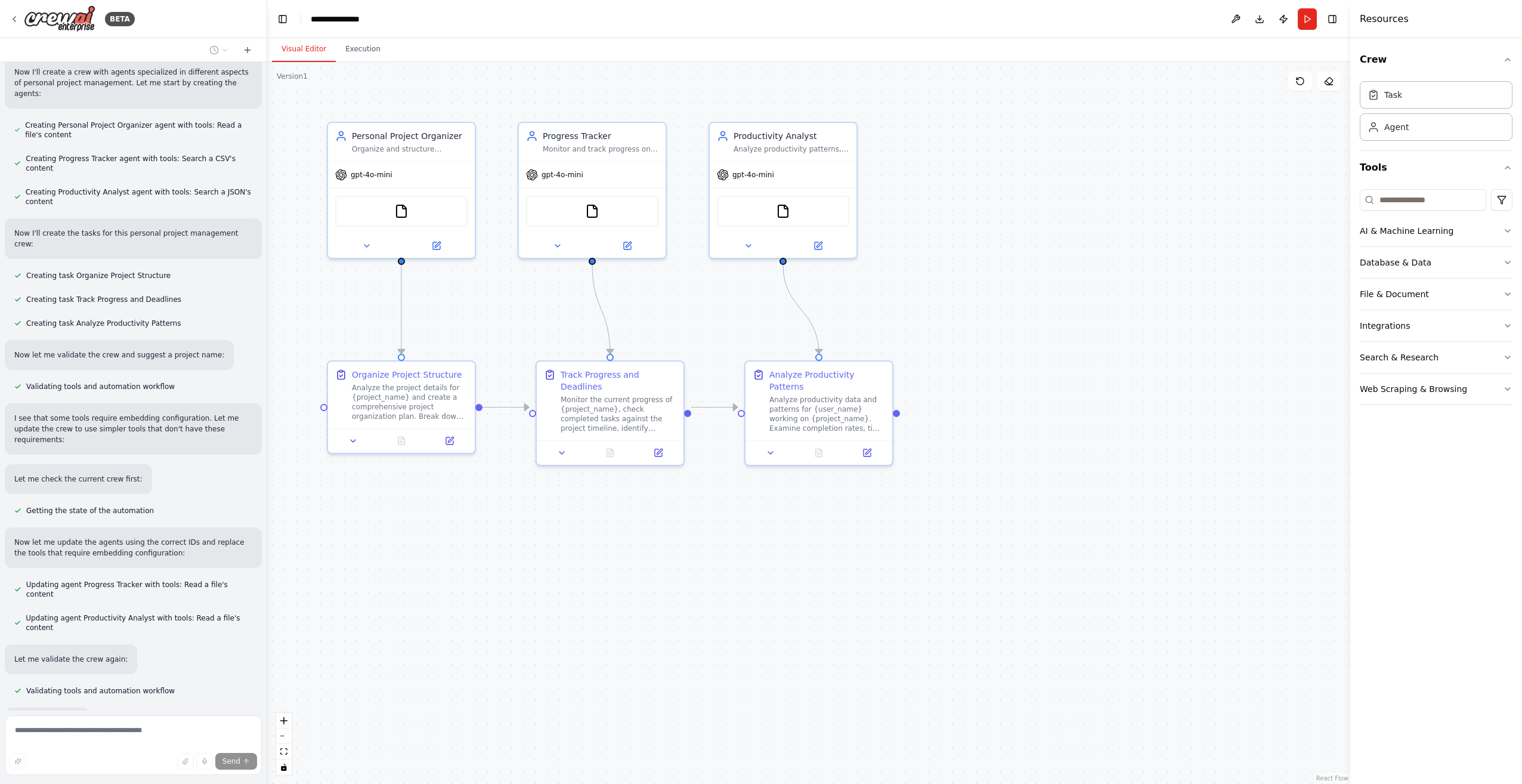
scroll to position [391, 0]
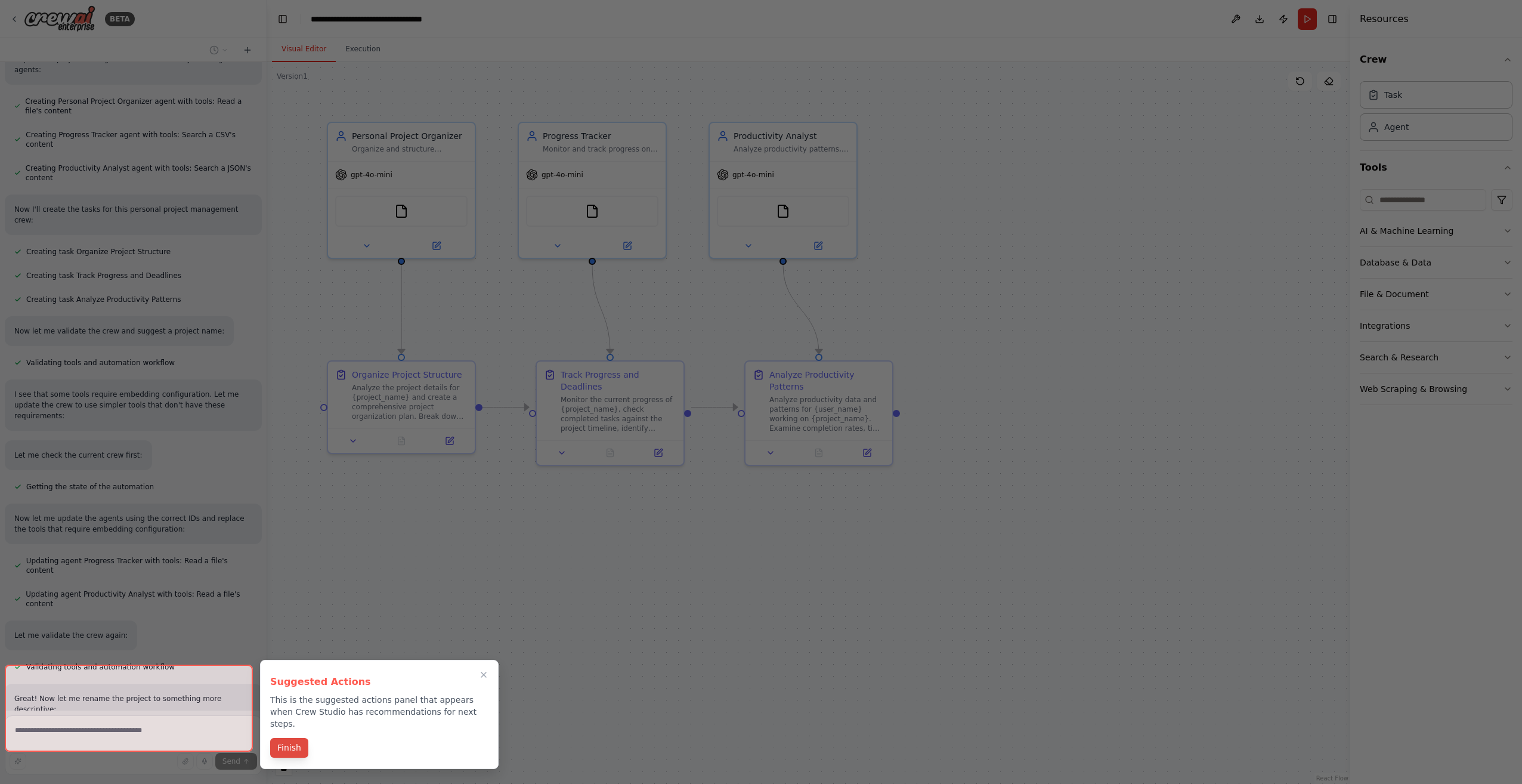
click at [296, 739] on button "Finish" at bounding box center [289, 748] width 38 height 19
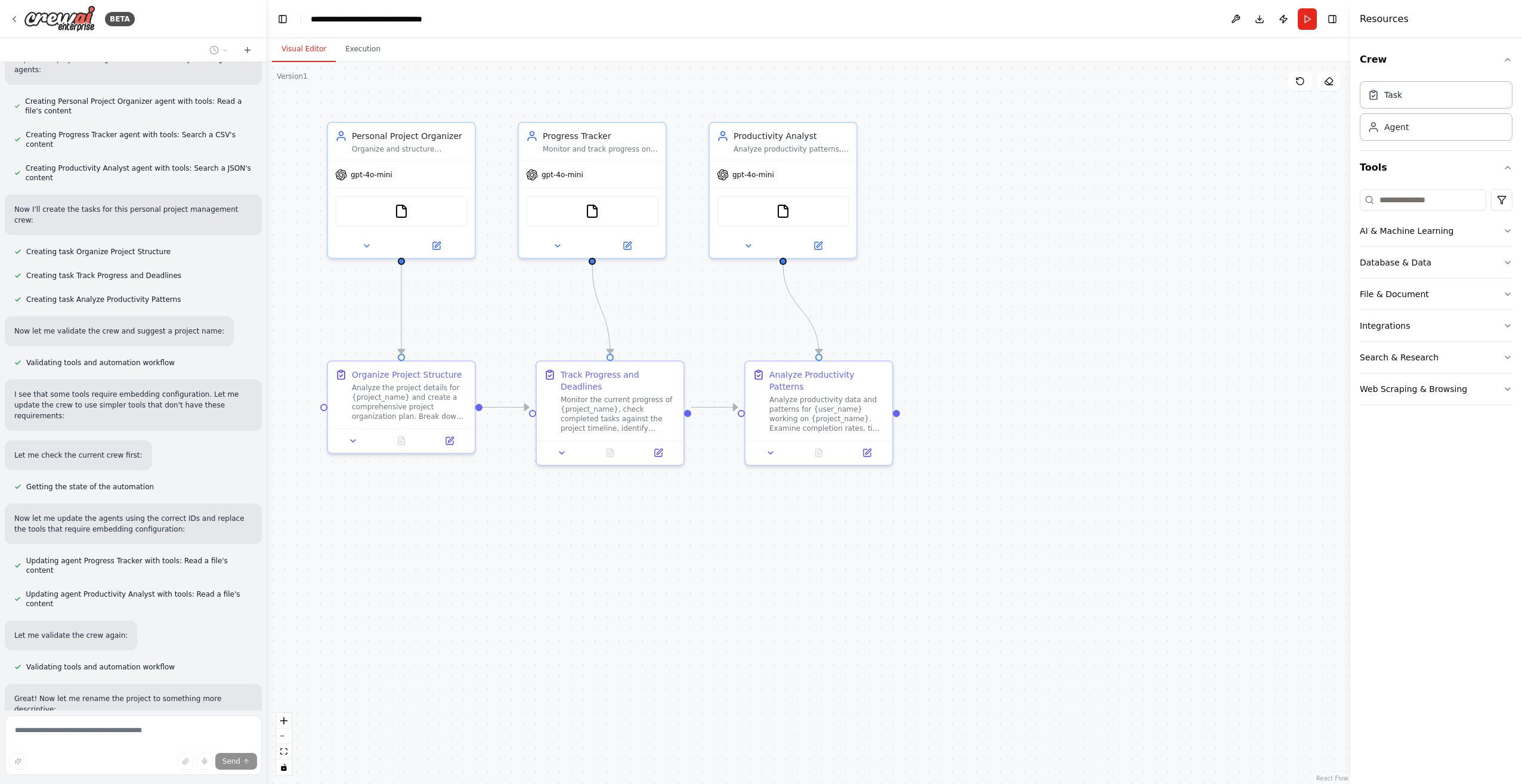
scroll to position [488, 0]
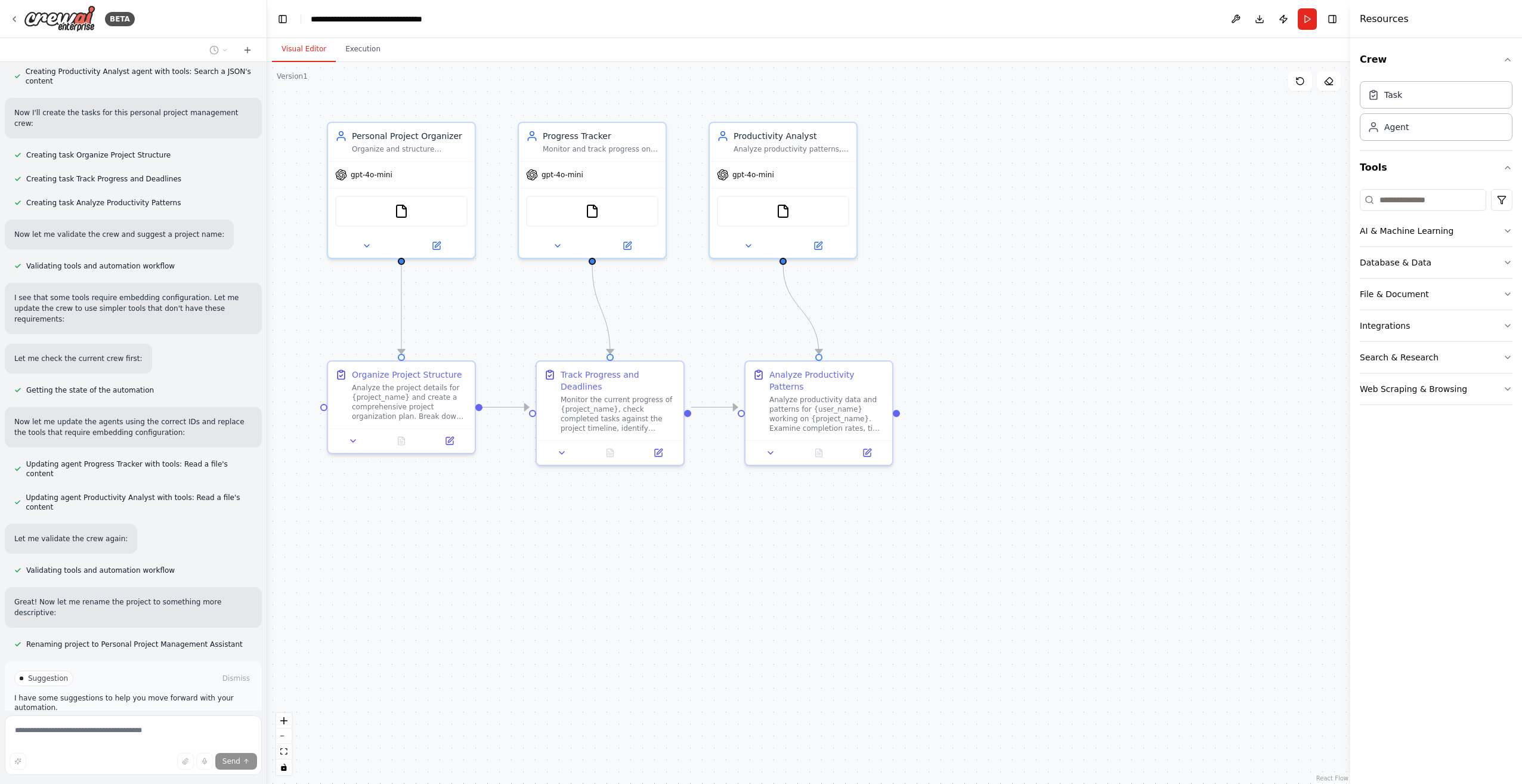
click at [137, 724] on span "Run Automation" at bounding box center [138, 729] width 58 height 10
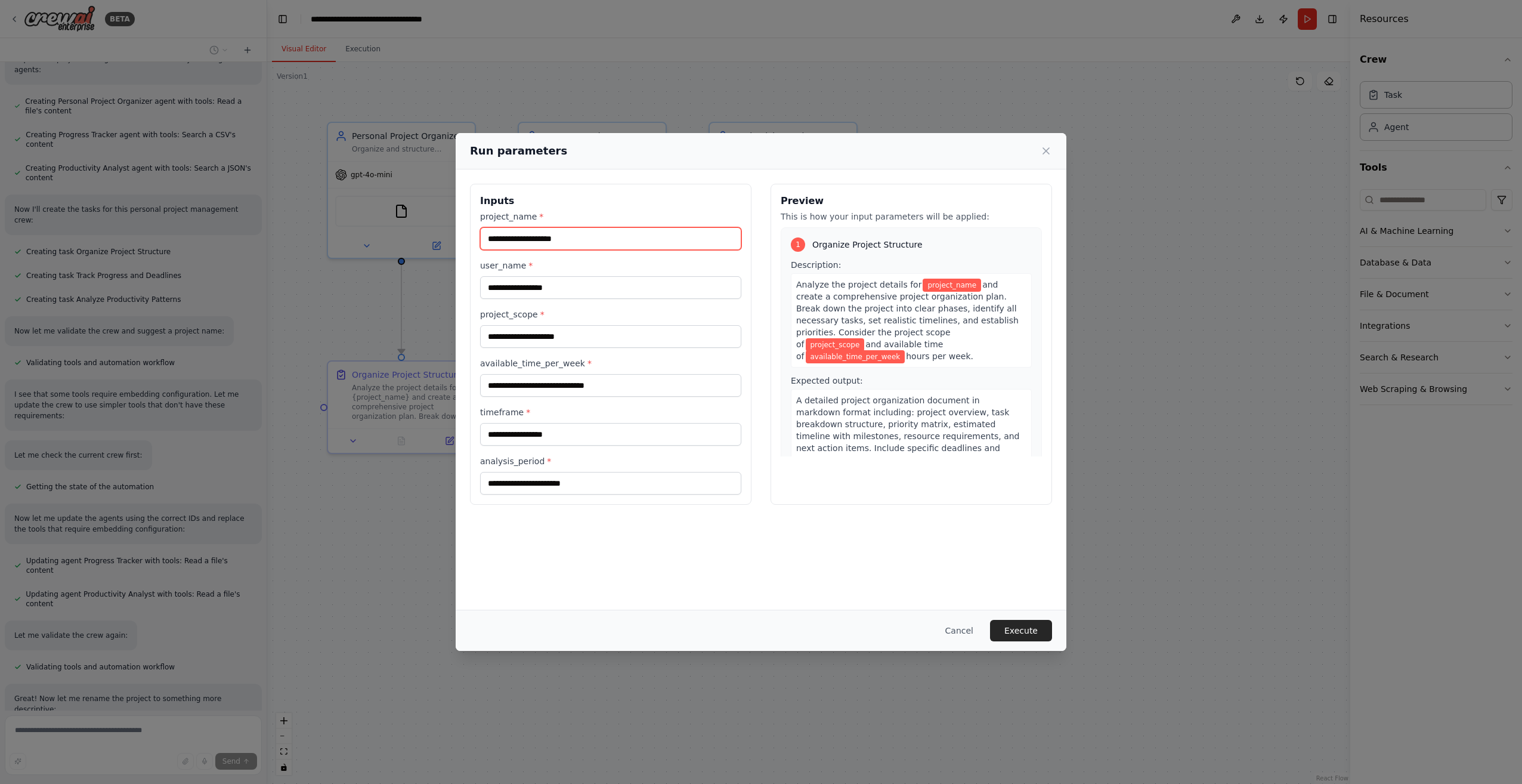
click at [625, 243] on input "project_name *" at bounding box center [610, 238] width 261 height 23
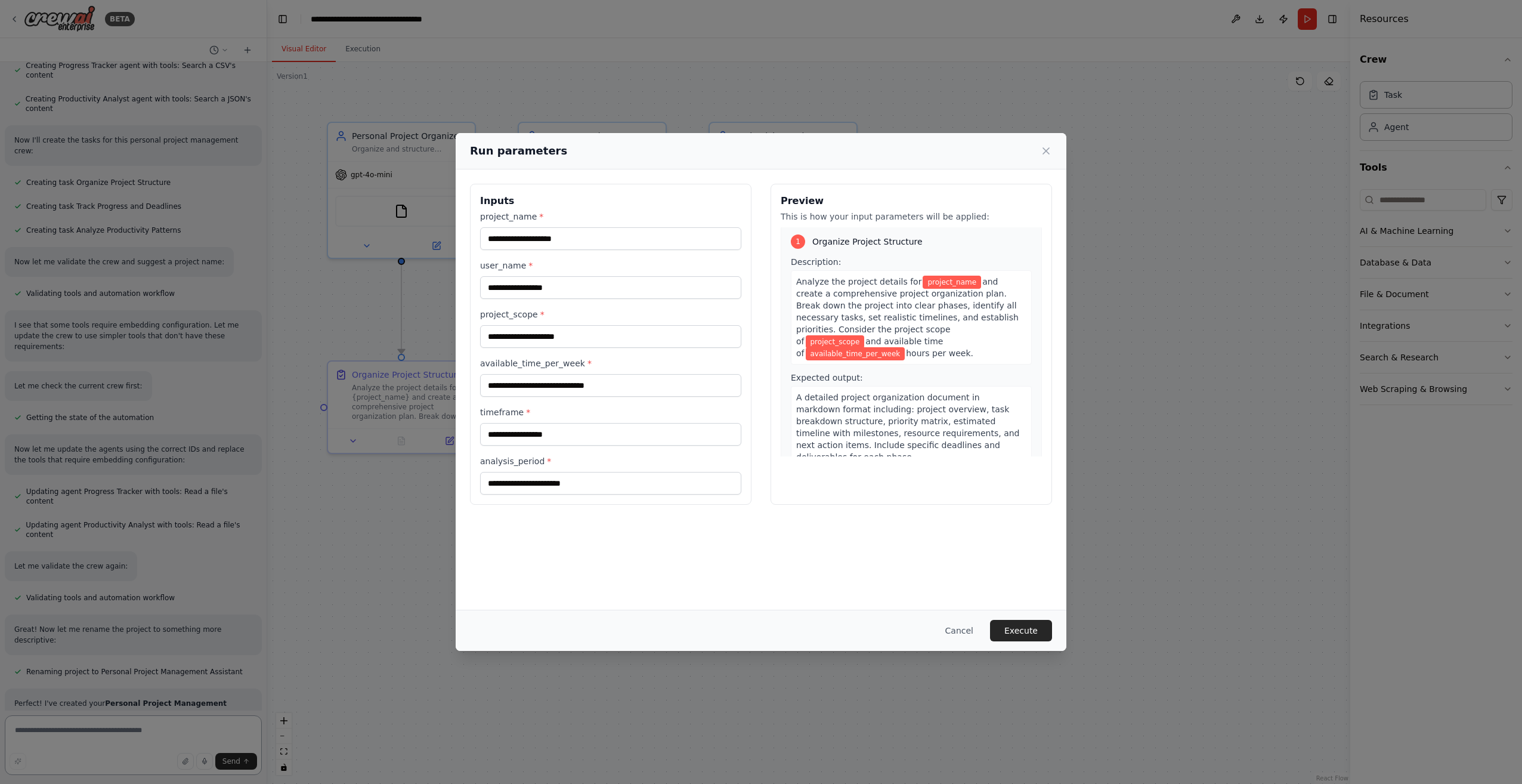
scroll to position [0, 0]
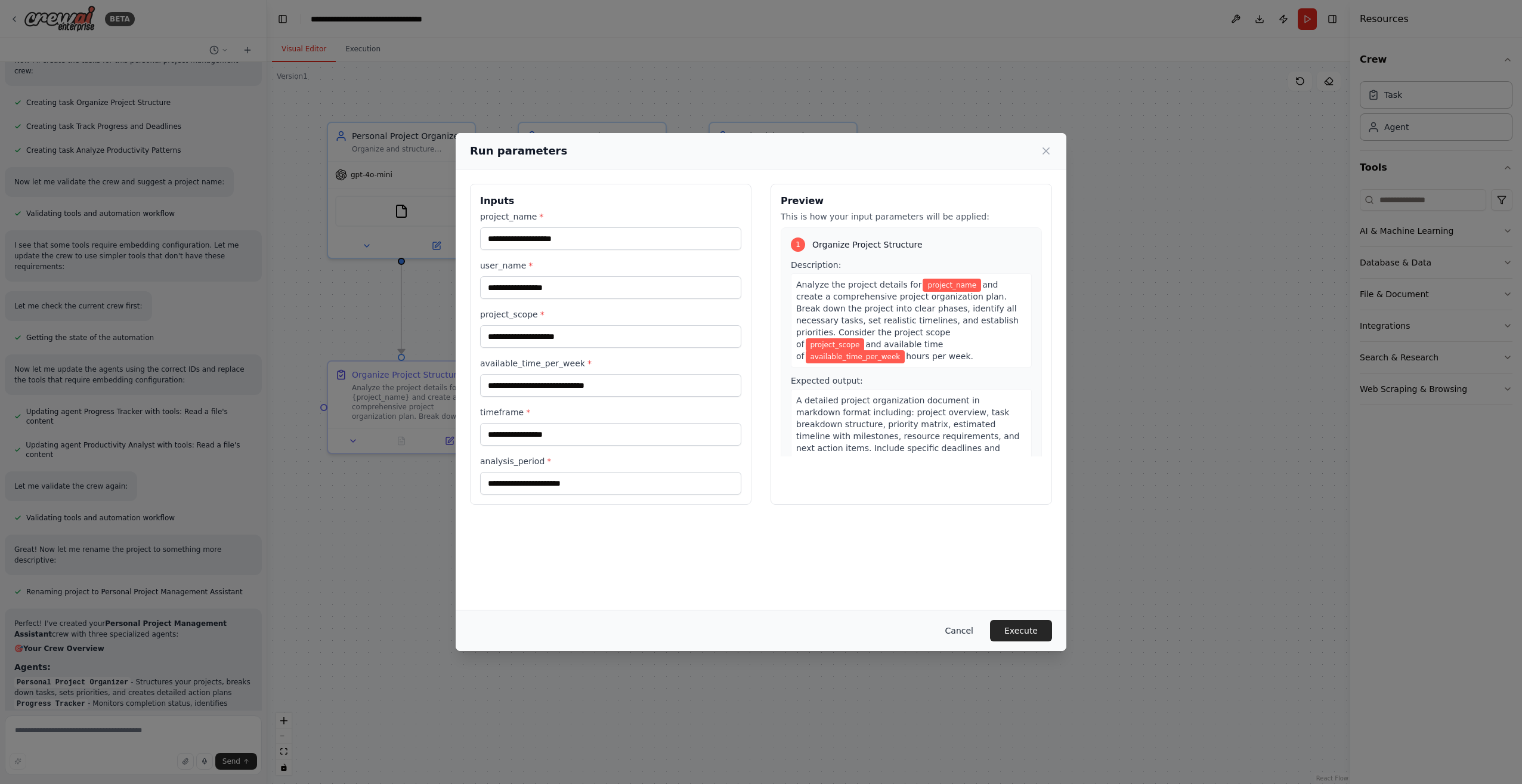
click at [962, 623] on button "Cancel" at bounding box center [959, 630] width 47 height 21
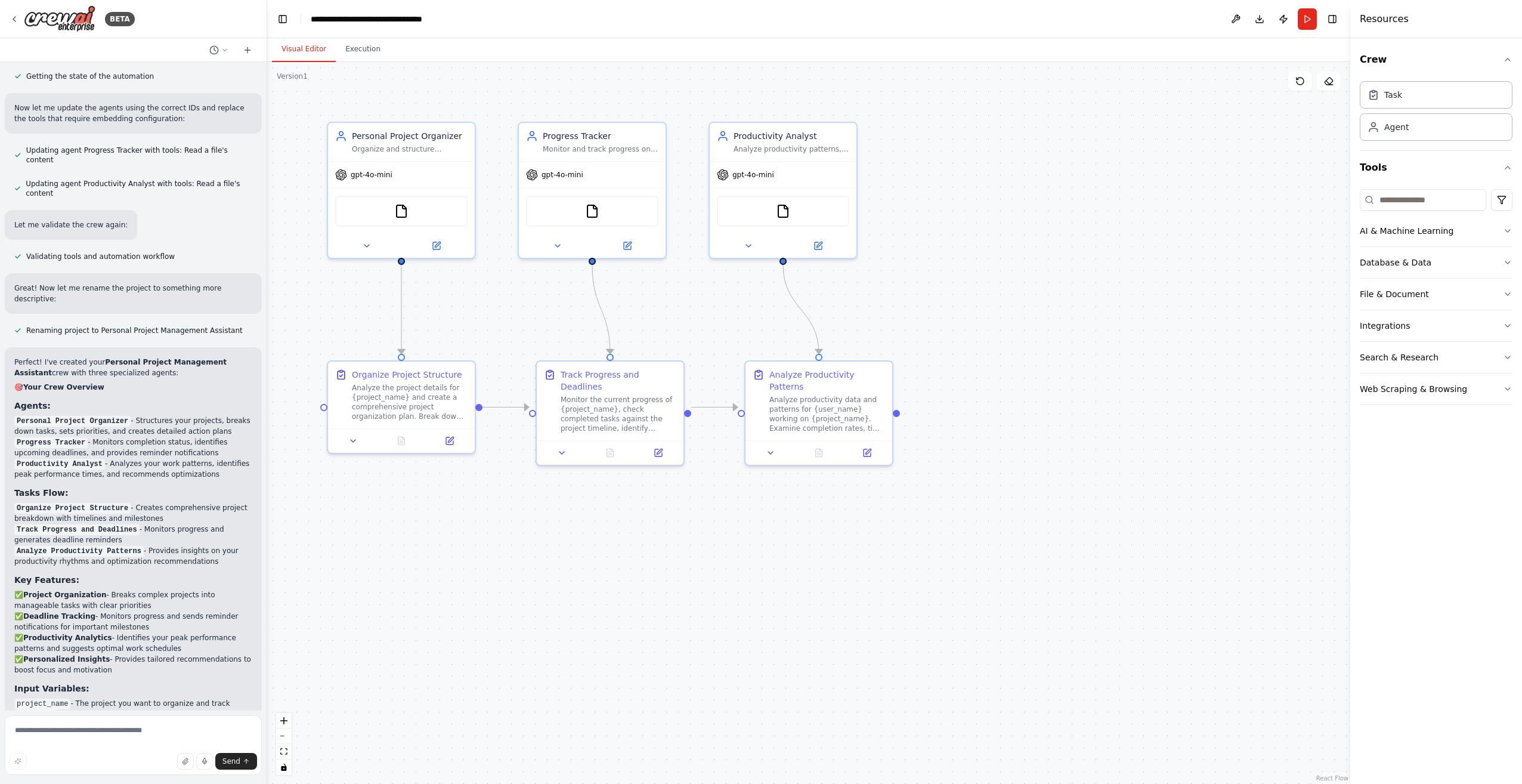
scroll to position [818, 0]
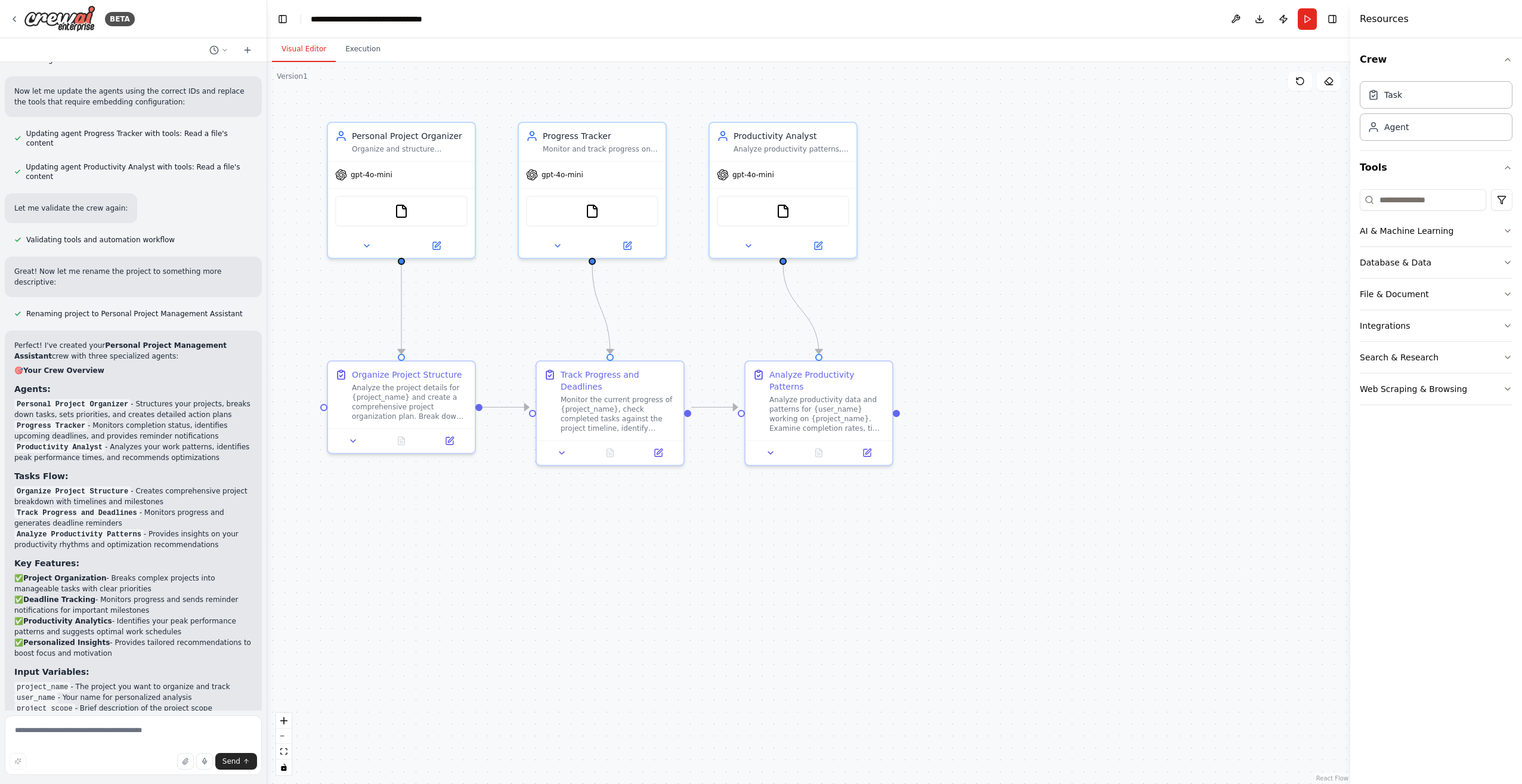
click at [514, 528] on div ".deletable-edge-delete-btn { width: 20px; height: 20px; border: 0px solid #ffff…" at bounding box center [809, 423] width 1083 height 722
click at [1304, 18] on button "Run" at bounding box center [1307, 19] width 19 height 21
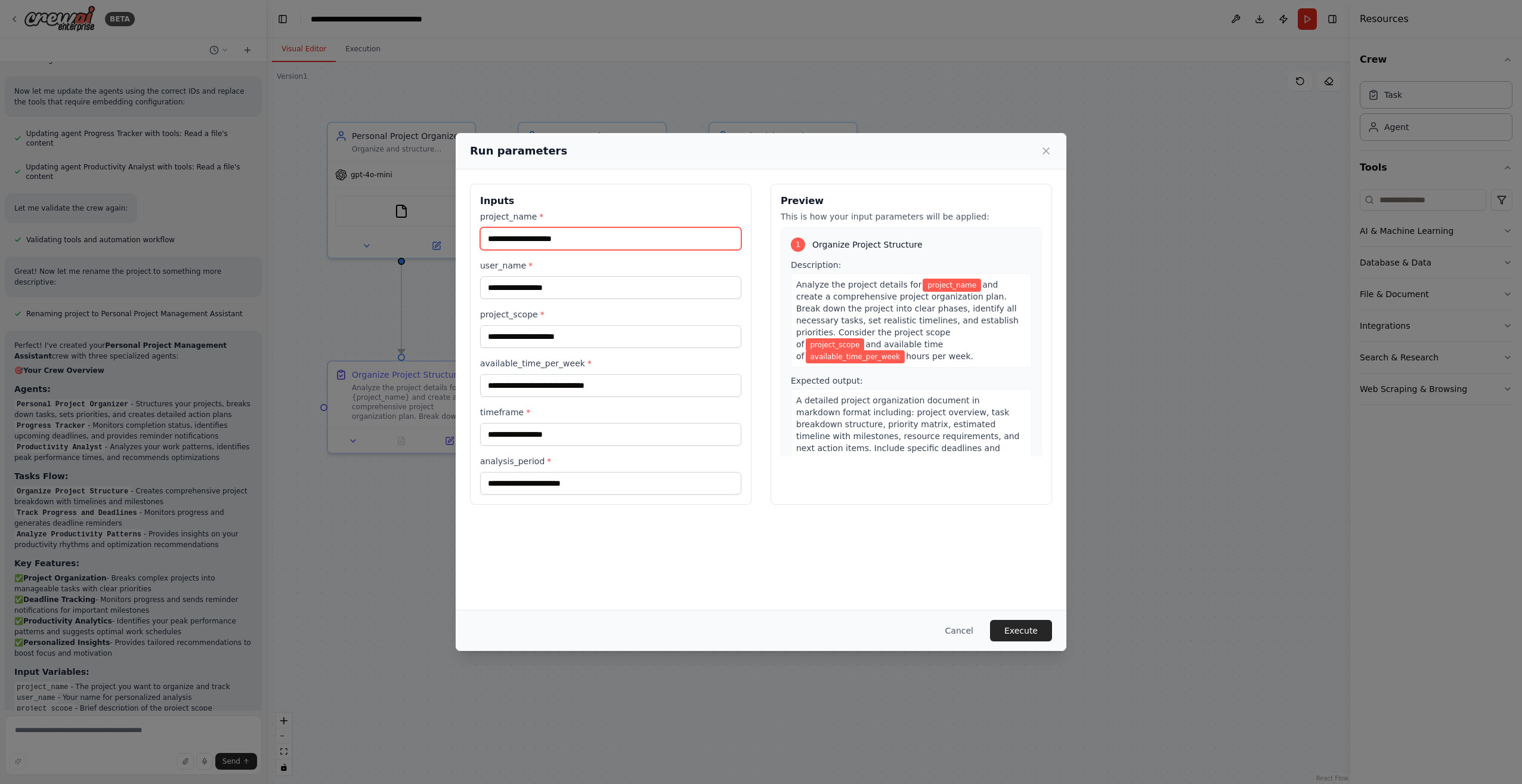
click at [693, 234] on input "project_name *" at bounding box center [610, 238] width 261 height 23
click at [665, 301] on div "project_name * user_name * project_scope * available_time_per_week * timeframe …" at bounding box center [610, 353] width 261 height 284
click at [665, 294] on input "user_name *" at bounding box center [610, 287] width 261 height 23
click at [663, 339] on input "project_scope *" at bounding box center [610, 336] width 261 height 23
click at [667, 392] on input "available_time_per_week *" at bounding box center [610, 385] width 261 height 23
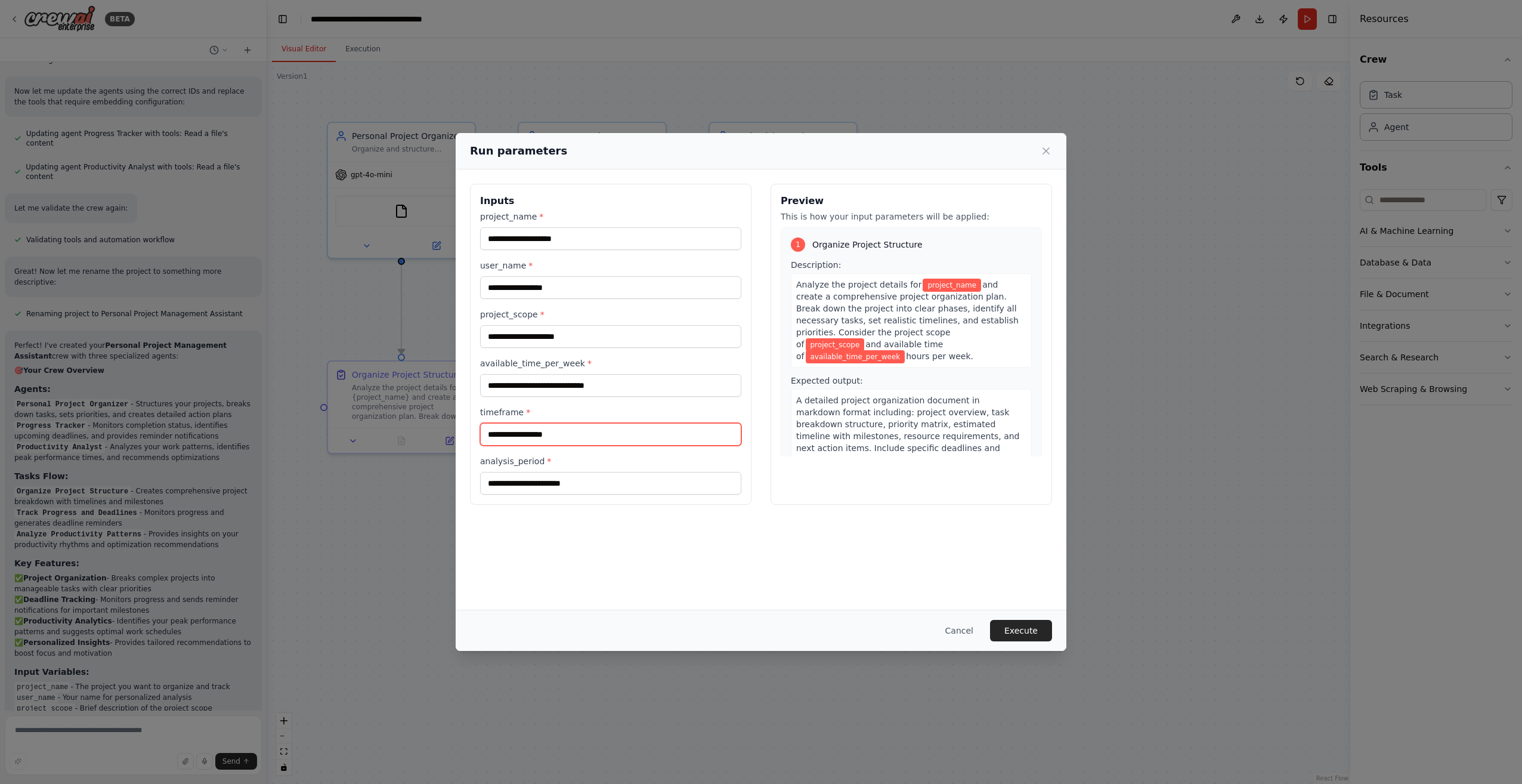
click at [676, 431] on input "timeframe *" at bounding box center [610, 434] width 261 height 23
click at [702, 466] on label "analysis_period *" at bounding box center [610, 461] width 261 height 12
click at [702, 472] on input "analysis_period *" at bounding box center [610, 483] width 261 height 23
click at [787, 580] on div "Inputs project_name * user_name * project_scope * available_time_per_week * tim…" at bounding box center [761, 389] width 611 height 440
drag, startPoint x: 787, startPoint y: 580, endPoint x: 982, endPoint y: 636, distance: 202.9
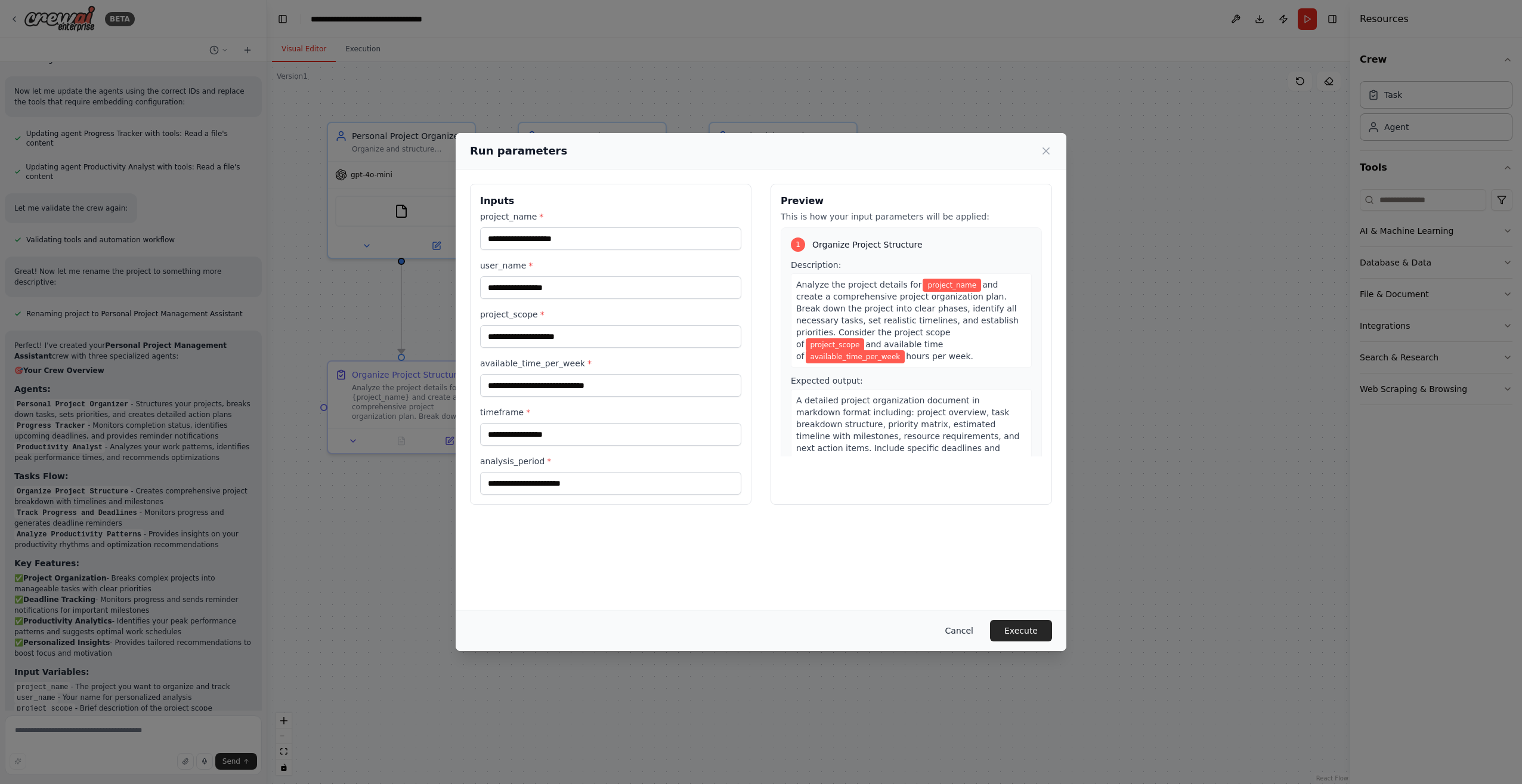
click at [982, 636] on button "Cancel" at bounding box center [959, 630] width 47 height 21
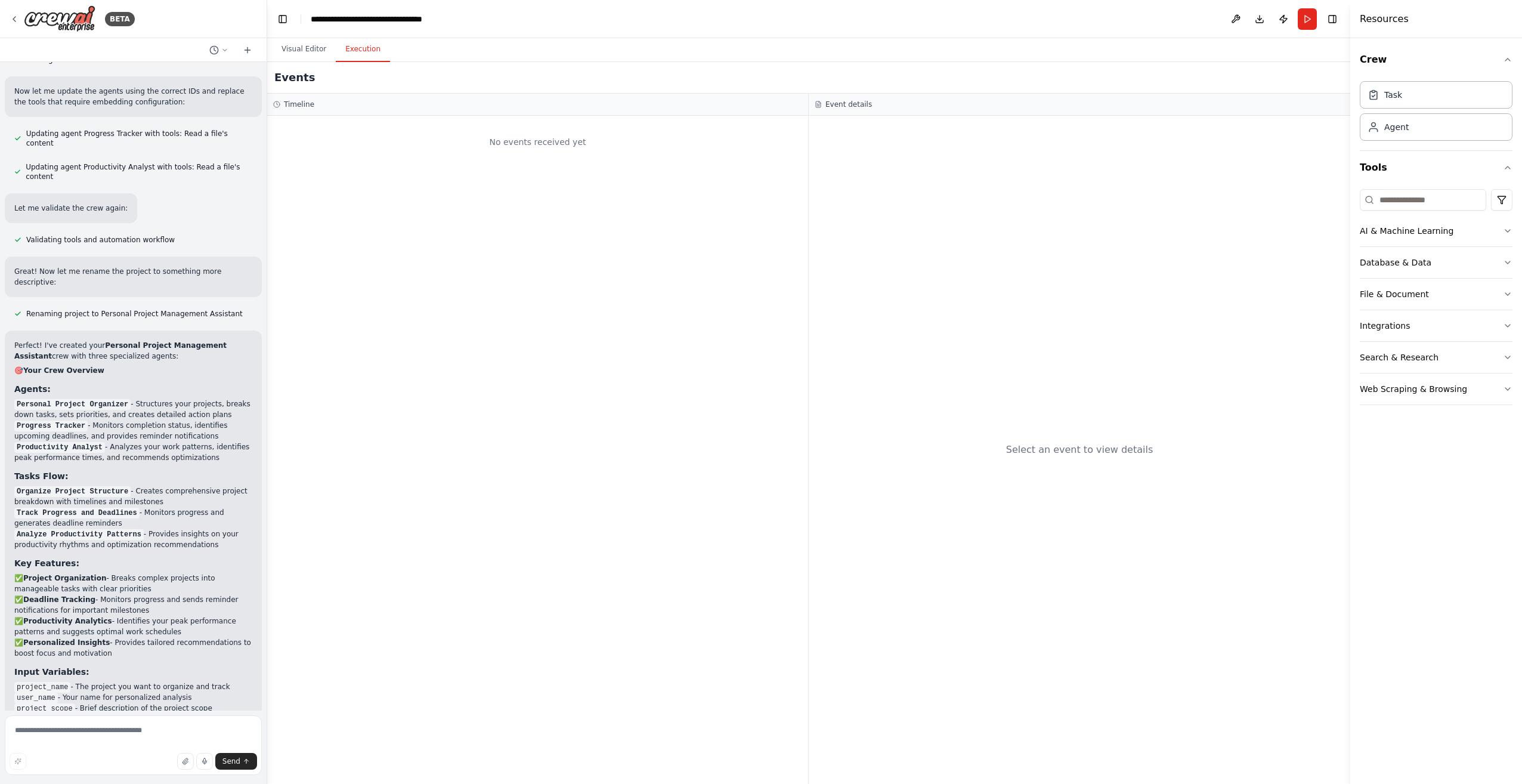
click at [368, 60] on button "Execution" at bounding box center [363, 49] width 54 height 25
click at [316, 71] on div "Events" at bounding box center [809, 78] width 1083 height 32
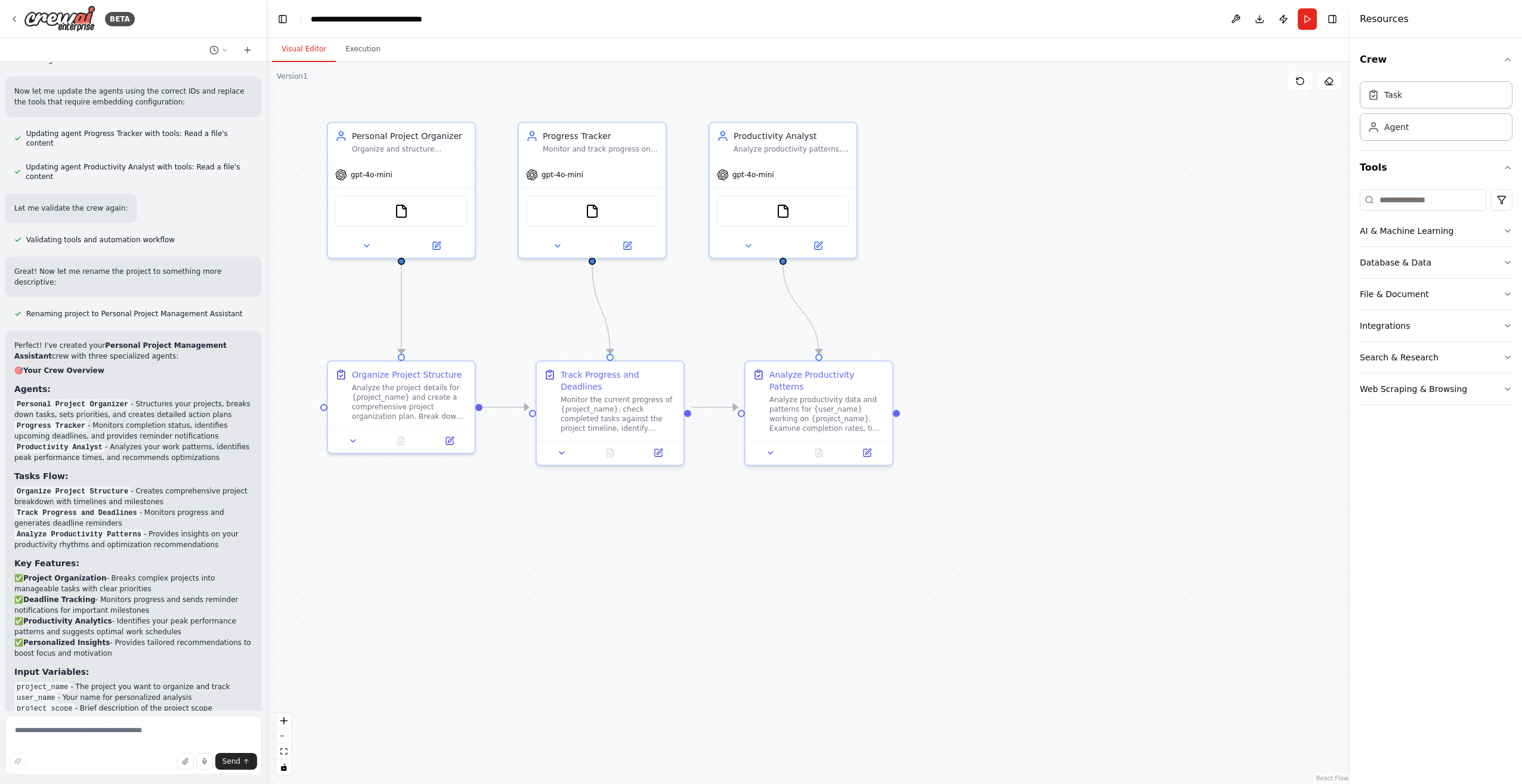
click at [309, 53] on button "Visual Editor" at bounding box center [303, 49] width 64 height 25
click at [487, 40] on div "Visual Editor Execution" at bounding box center [809, 50] width 1083 height 24
click at [446, 16] on div "**********" at bounding box center [385, 19] width 149 height 12
click at [454, 19] on icon "breadcrumb" at bounding box center [454, 19] width 10 height 10
drag, startPoint x: 454, startPoint y: 19, endPoint x: 567, endPoint y: 19, distance: 113.0
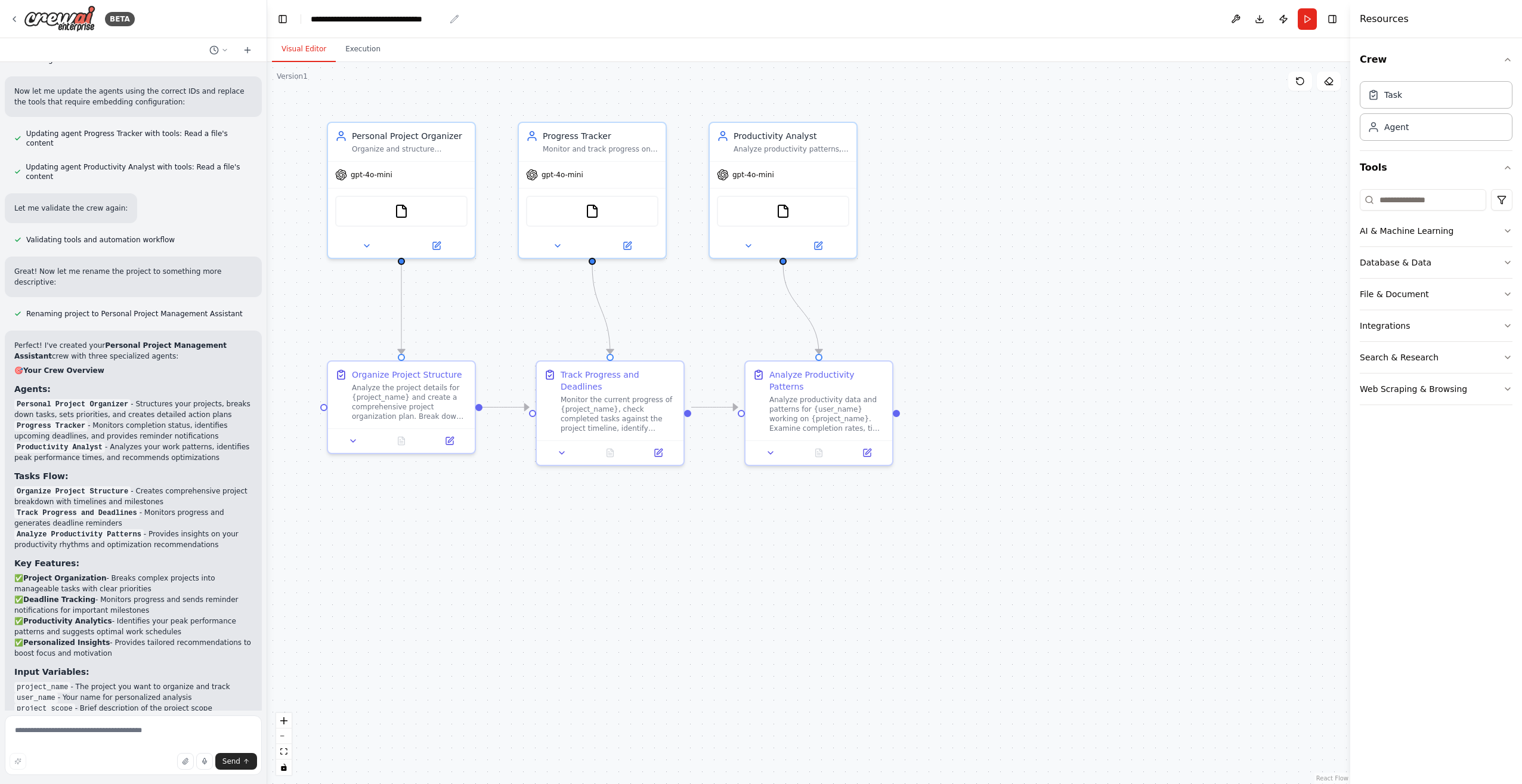
click at [567, 19] on header "**********" at bounding box center [809, 19] width 1083 height 38
